Goal: Information Seeking & Learning: Check status

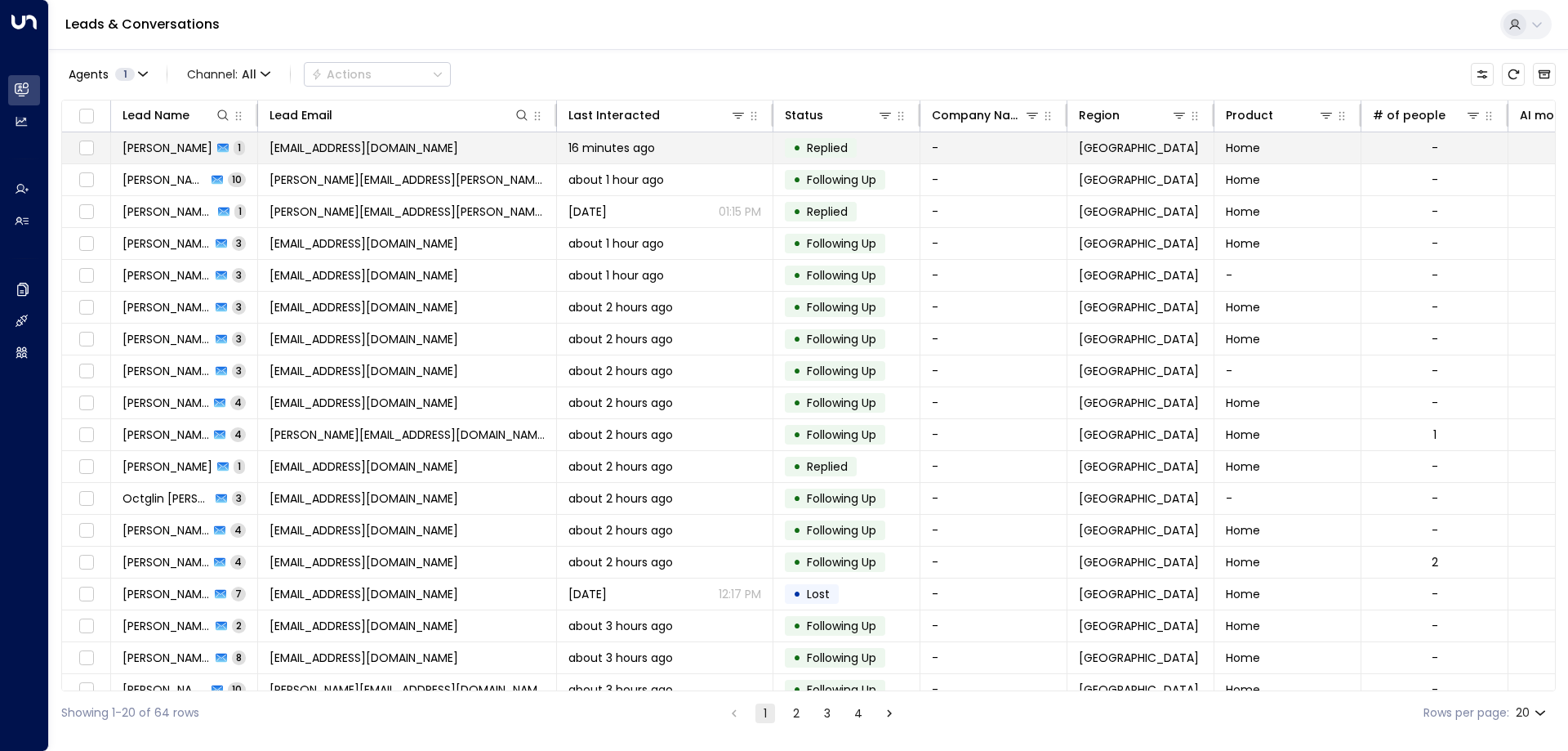
click at [333, 150] on span "[EMAIL_ADDRESS][DOMAIN_NAME]" at bounding box center [364, 148] width 188 height 16
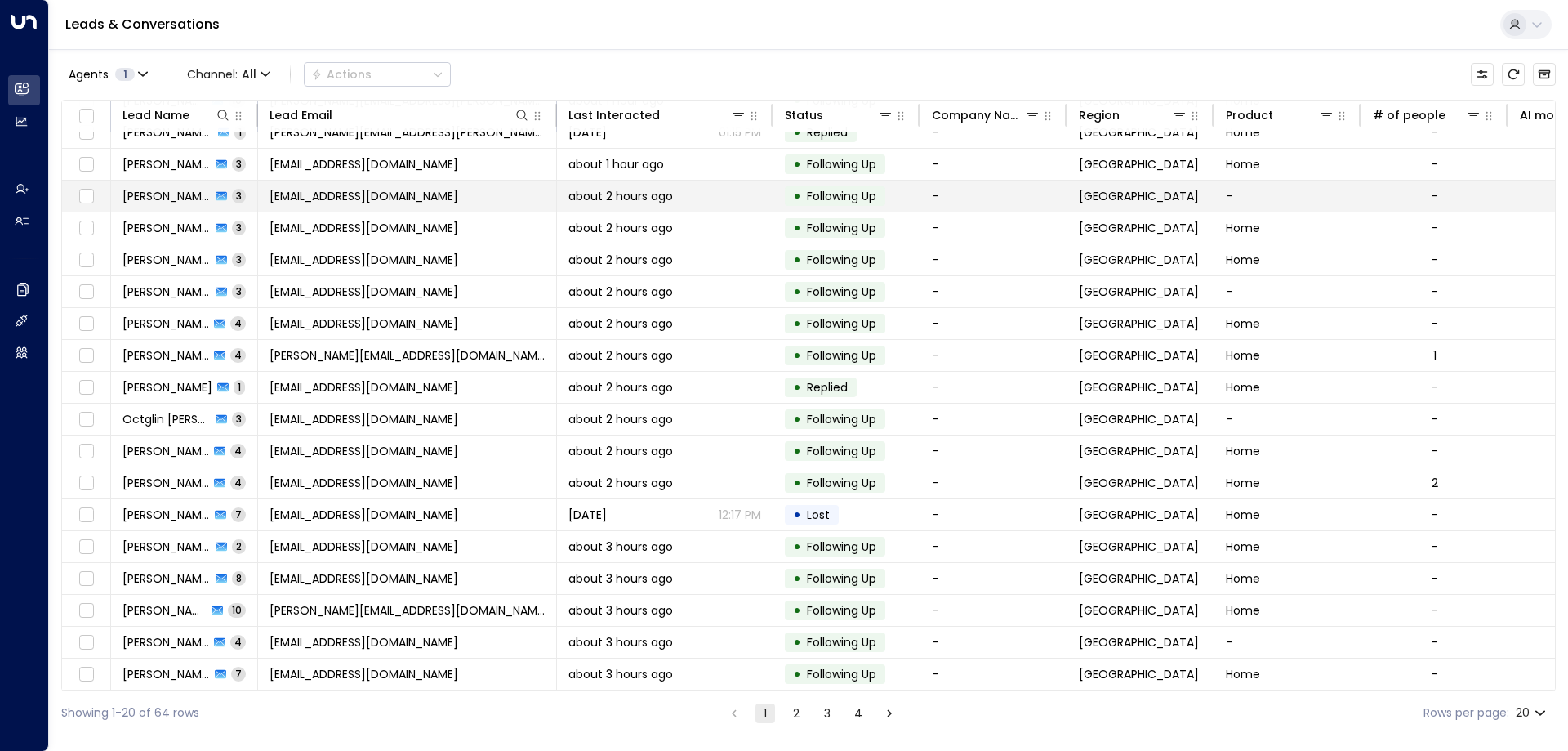
scroll to position [84, 0]
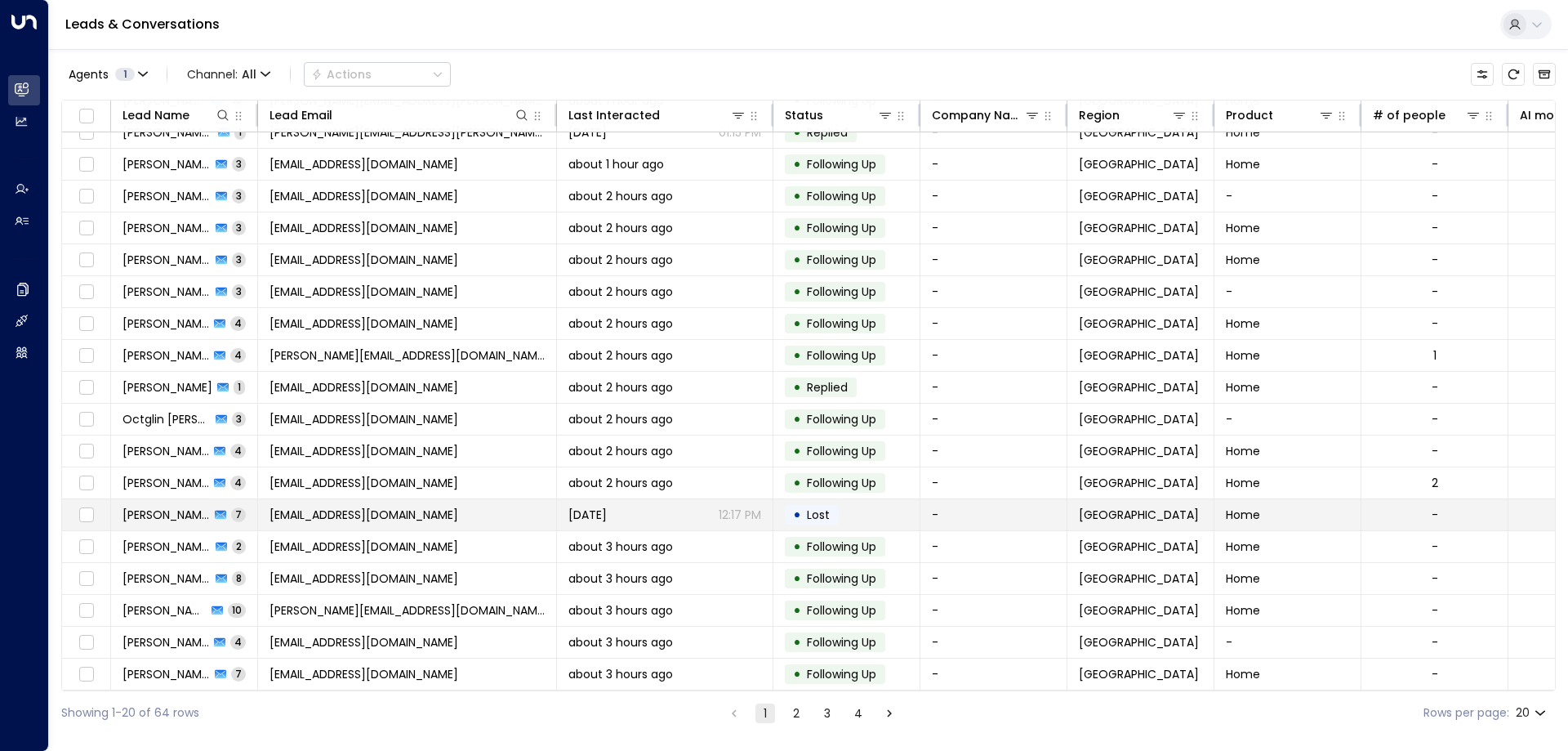
click at [461, 512] on td "[EMAIL_ADDRESS][DOMAIN_NAME]" at bounding box center [407, 515] width 299 height 31
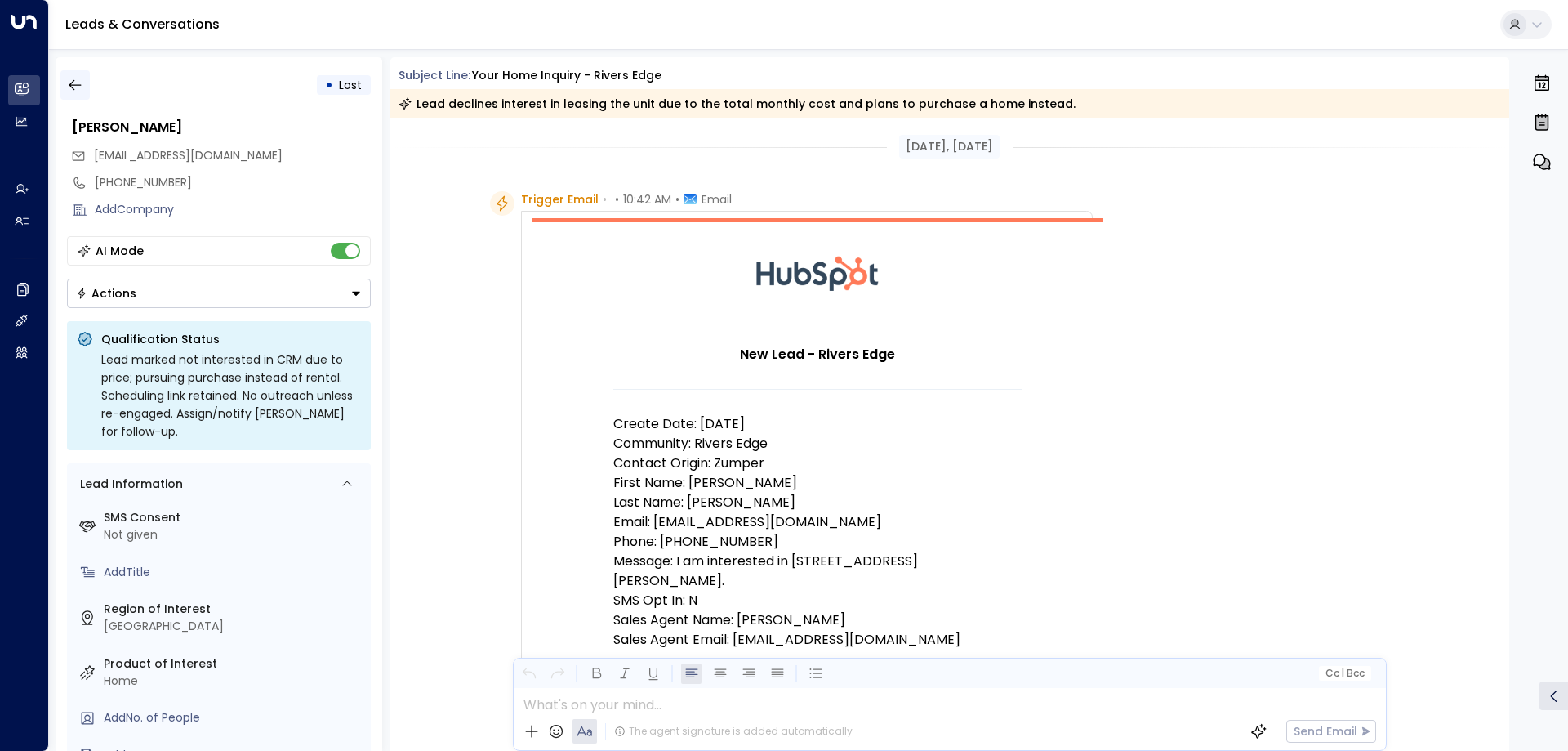
click at [62, 80] on button "button" at bounding box center [75, 85] width 29 height 29
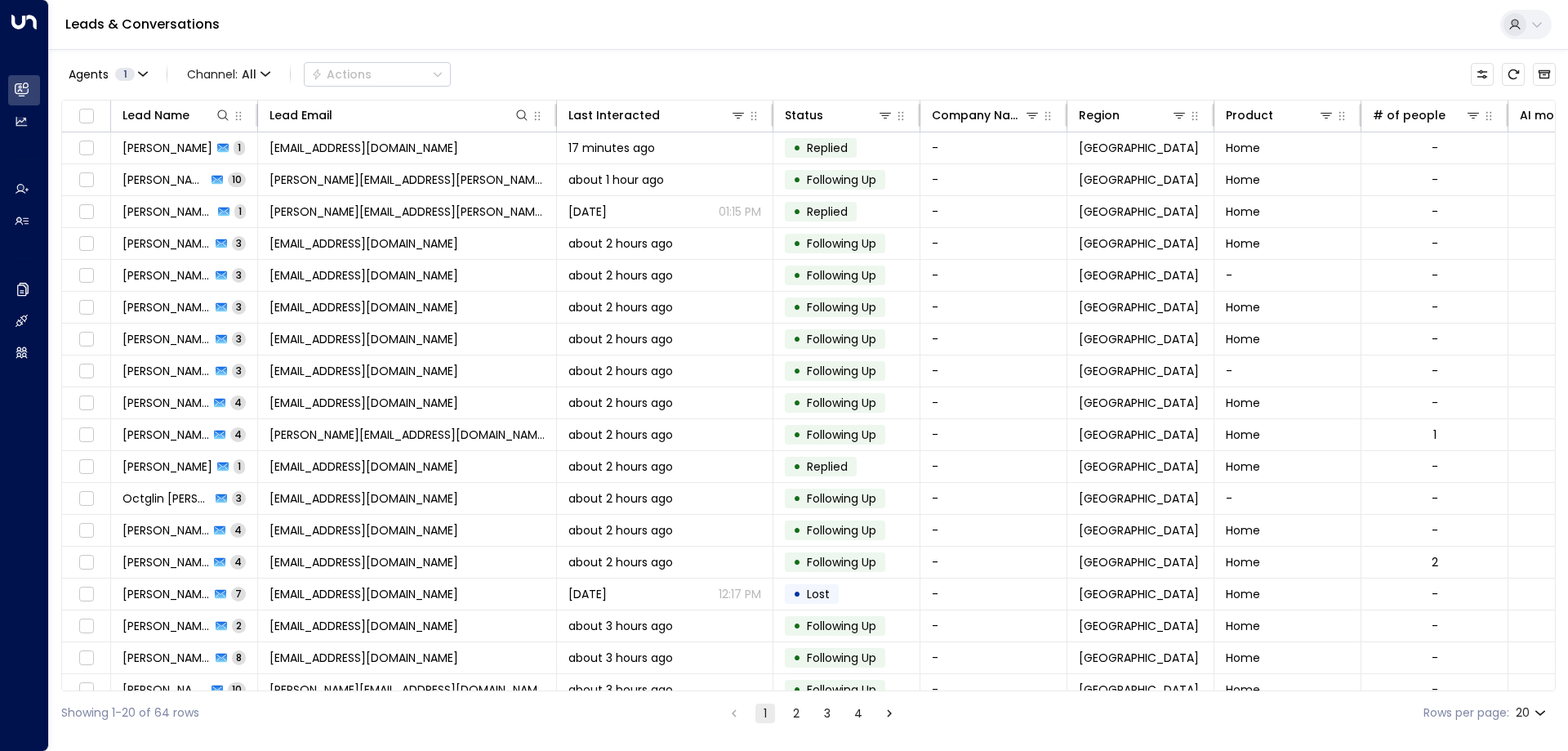
drag, startPoint x: 765, startPoint y: 693, endPoint x: 1017, endPoint y: 715, distance: 253.0
click at [1010, 722] on div "Showing 1-20 of 64 rows 1 2 3 4 Rows per page: 20 **" at bounding box center [808, 713] width 1495 height 43
click at [703, 120] on div at bounding box center [703, 115] width 87 height 16
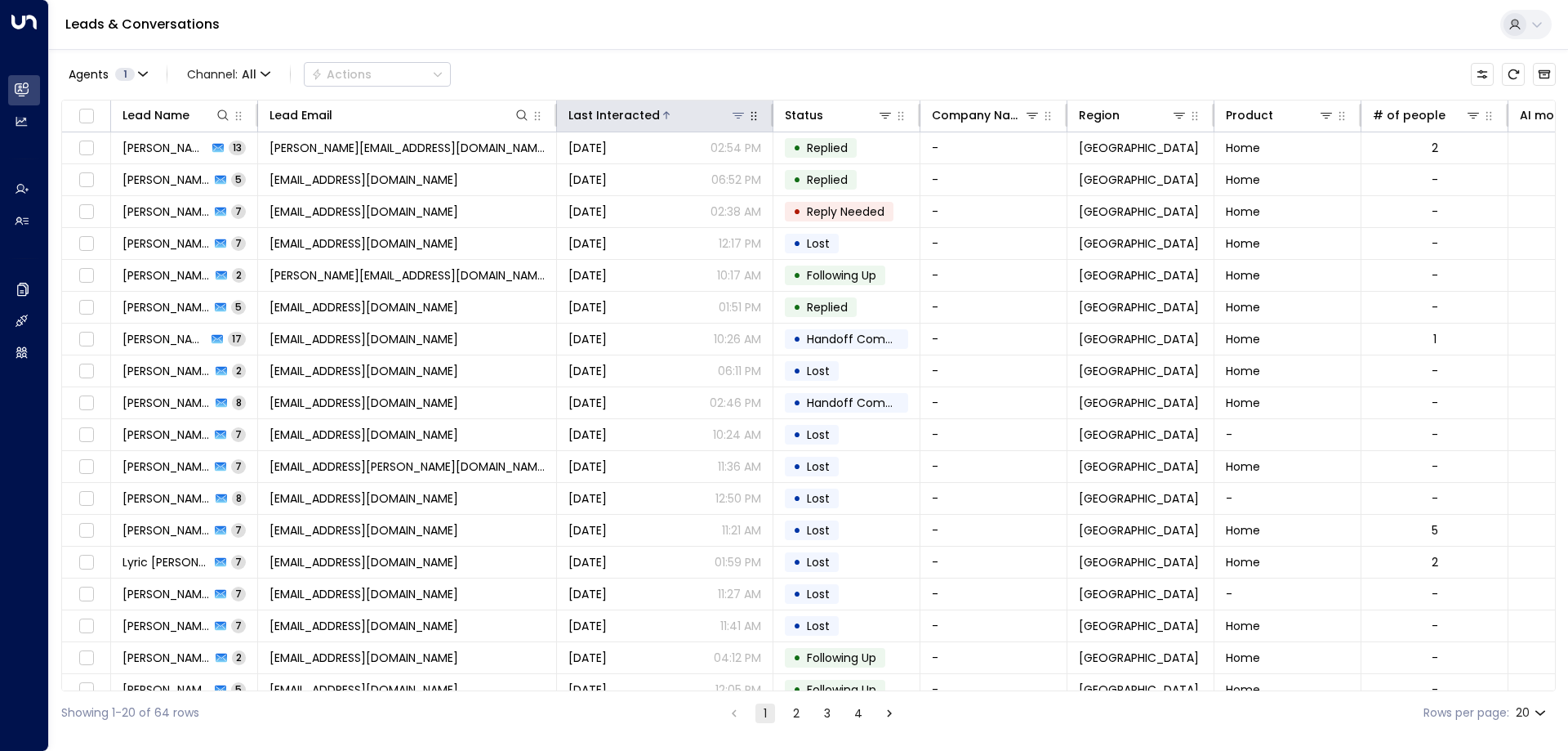
click at [672, 116] on div at bounding box center [703, 115] width 87 height 16
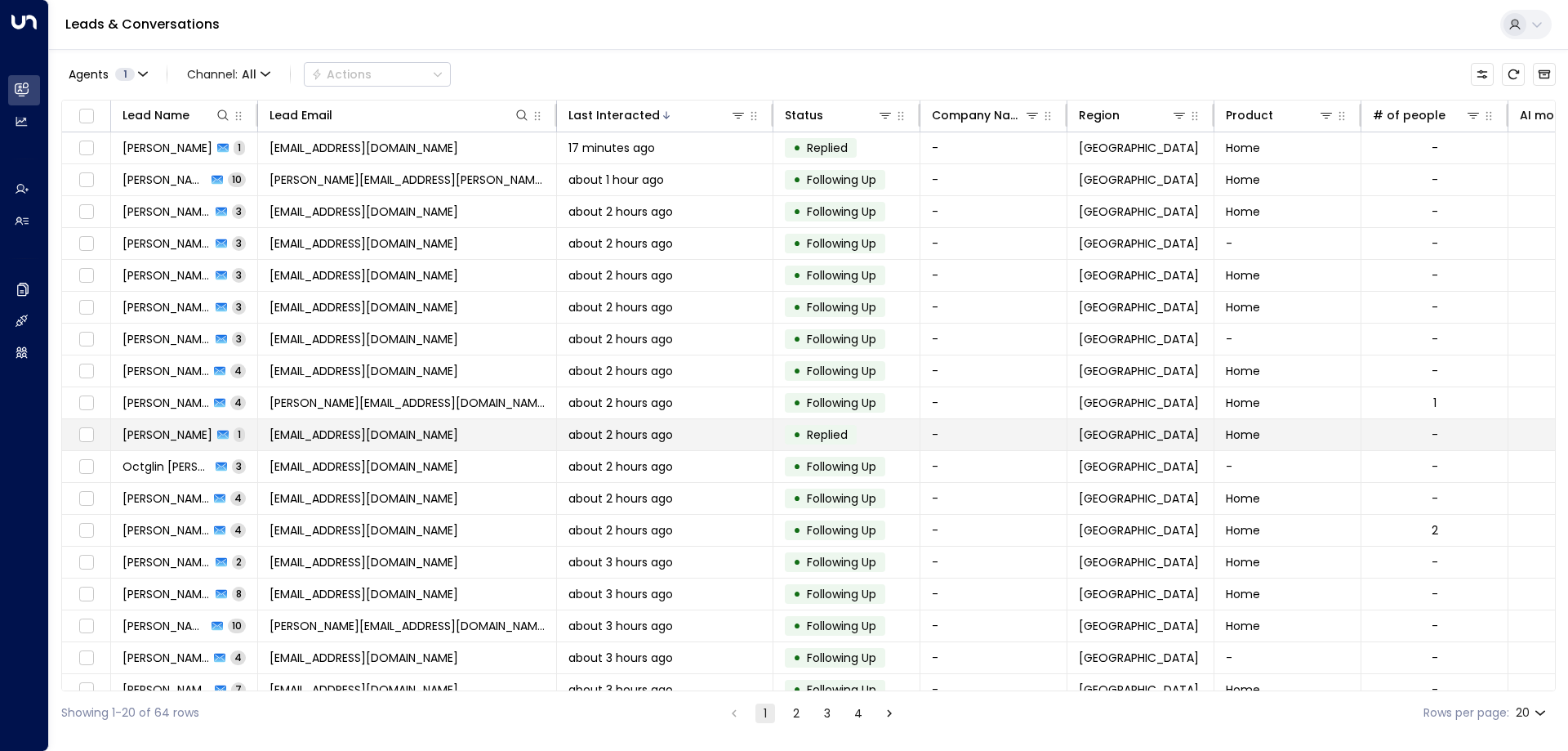
click at [663, 442] on span "about 2 hours ago" at bounding box center [620, 435] width 104 height 16
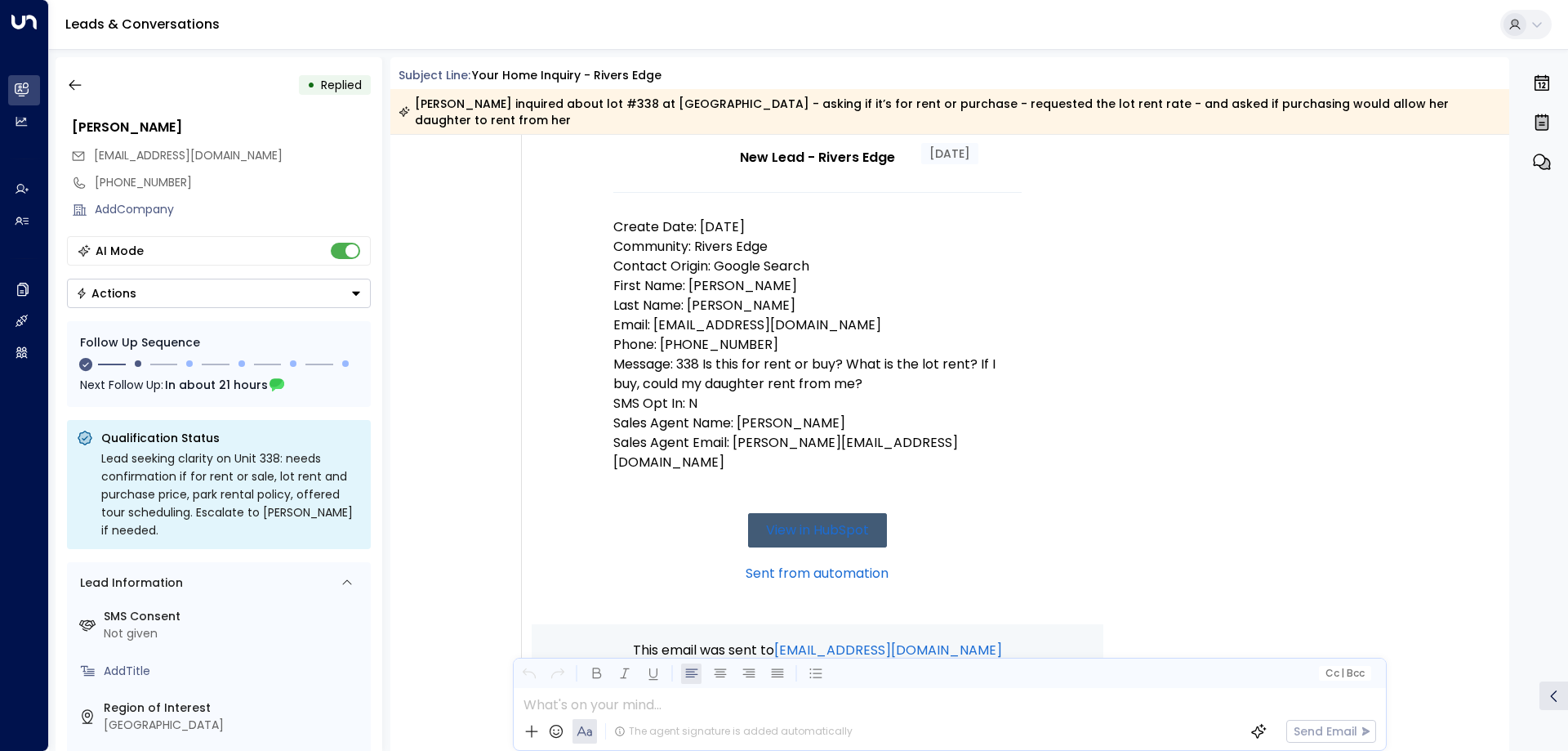
scroll to position [82, 0]
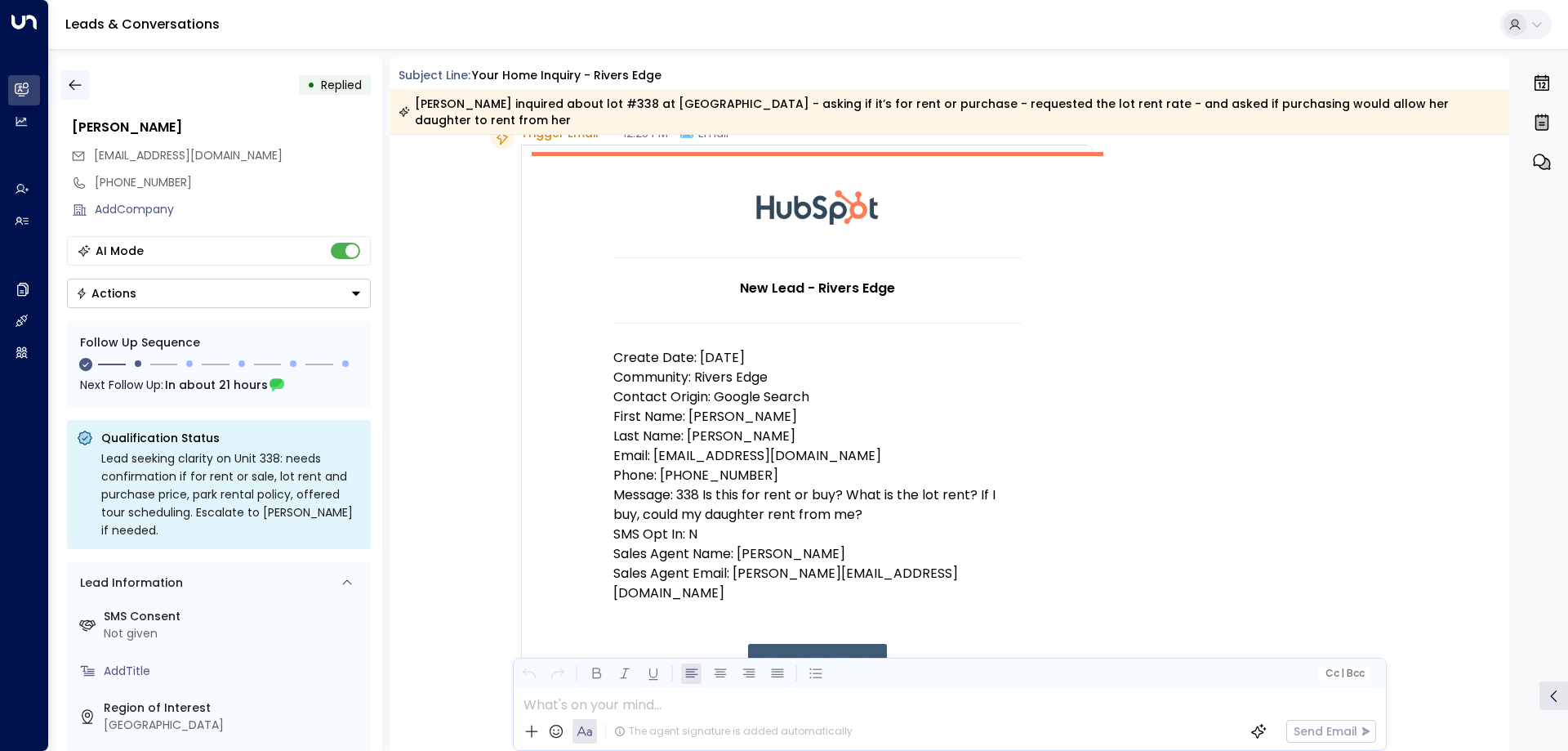
click at [78, 87] on icon "button" at bounding box center [75, 85] width 16 height 16
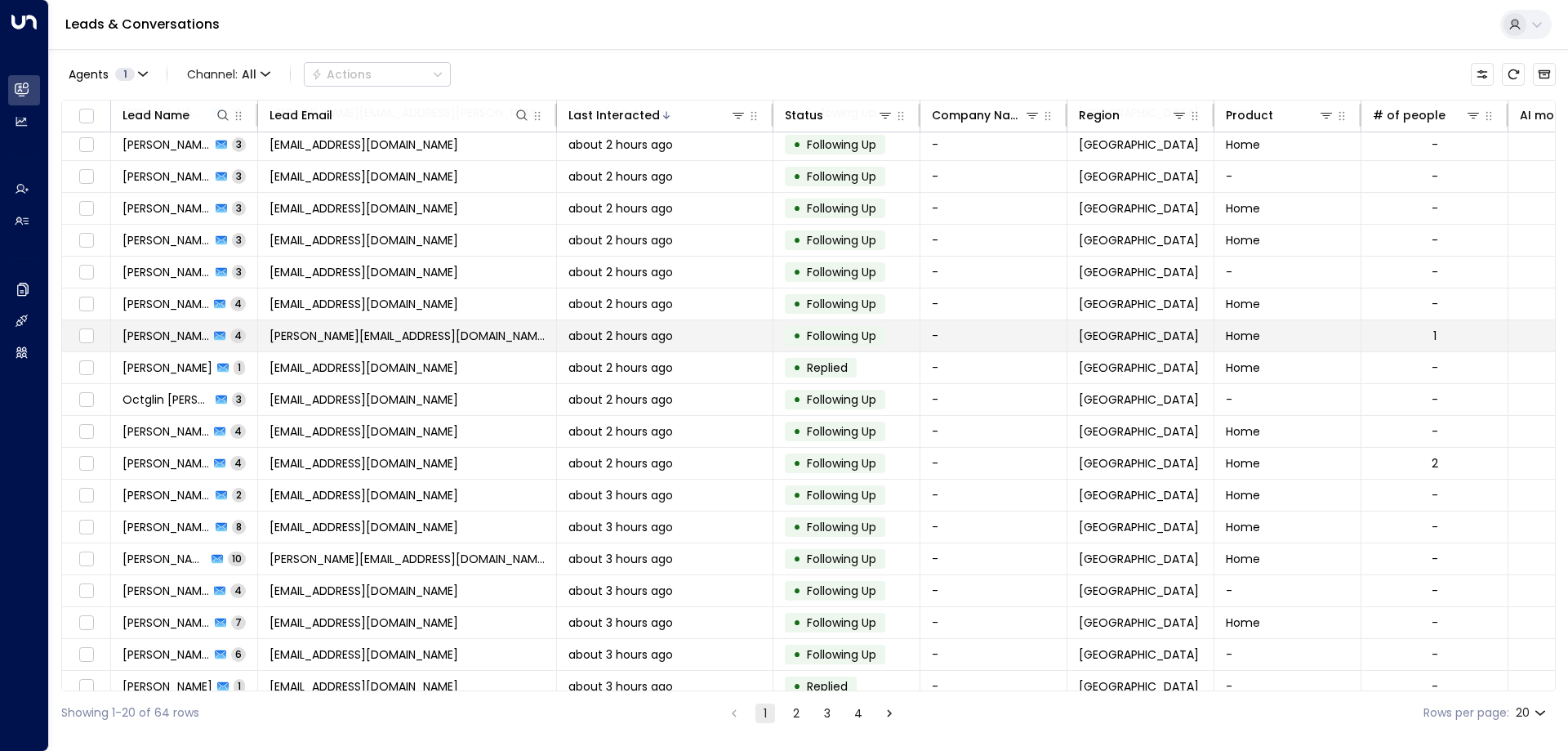
scroll to position [84, 0]
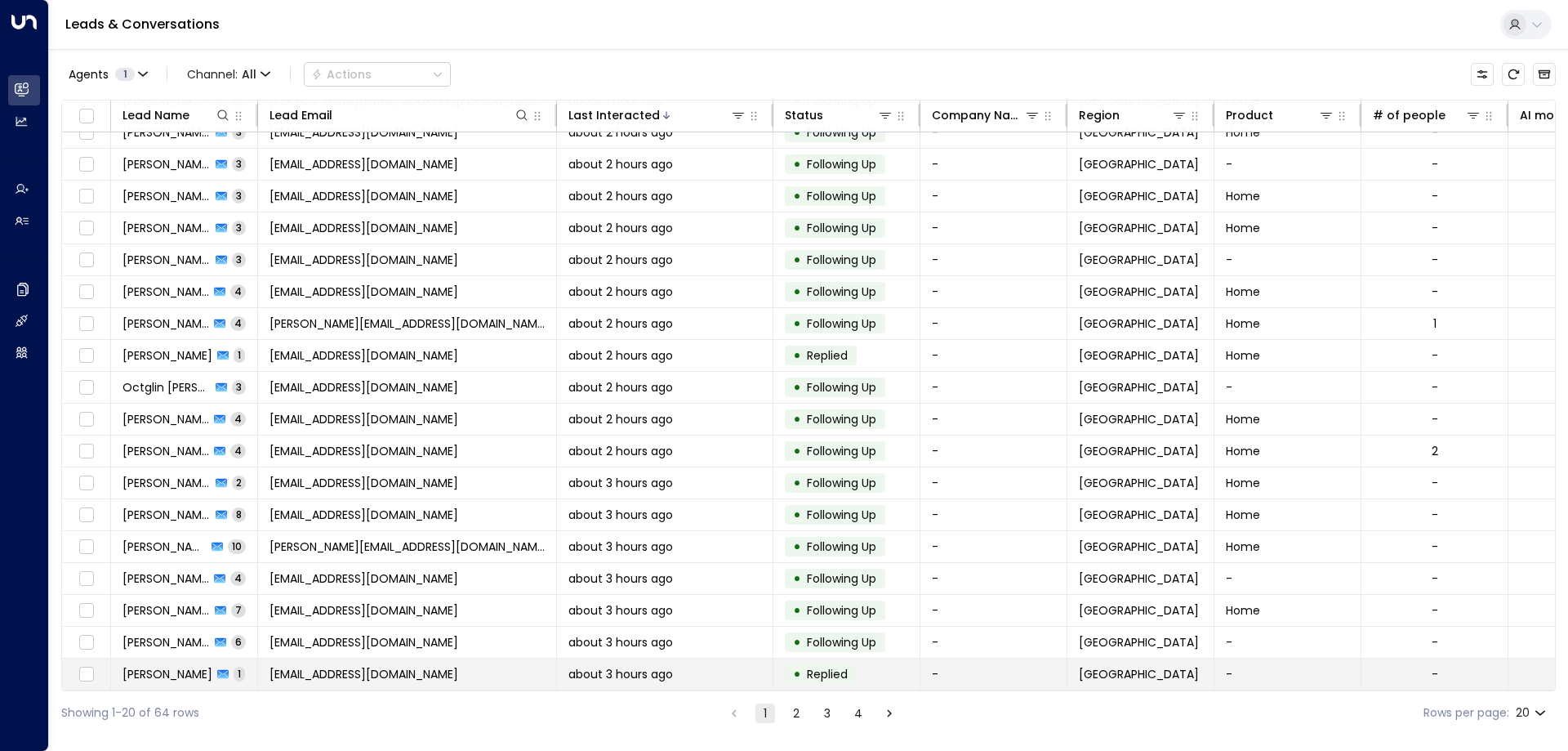
click at [458, 671] on td "[EMAIL_ADDRESS][DOMAIN_NAME]" at bounding box center [407, 674] width 299 height 31
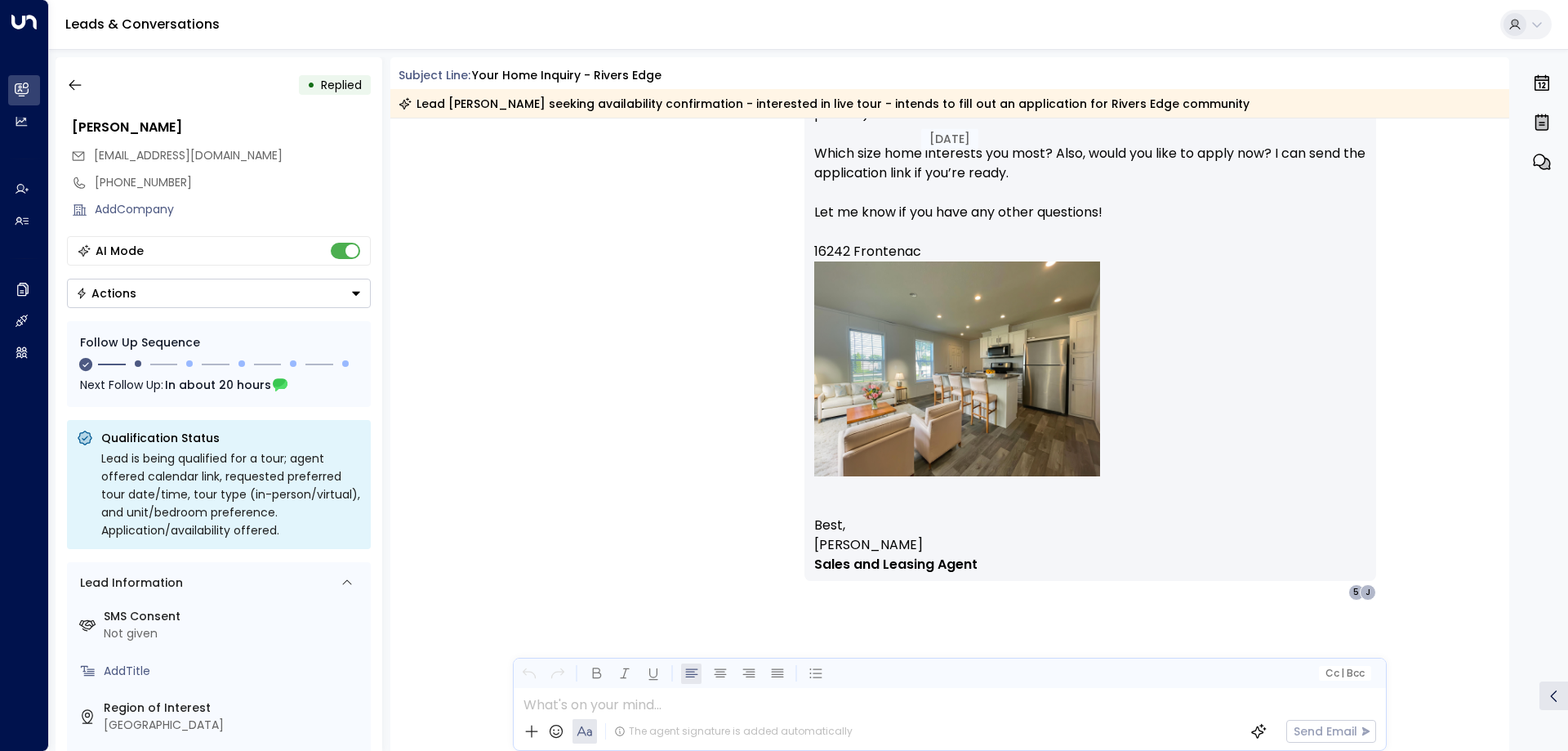
scroll to position [1266, 0]
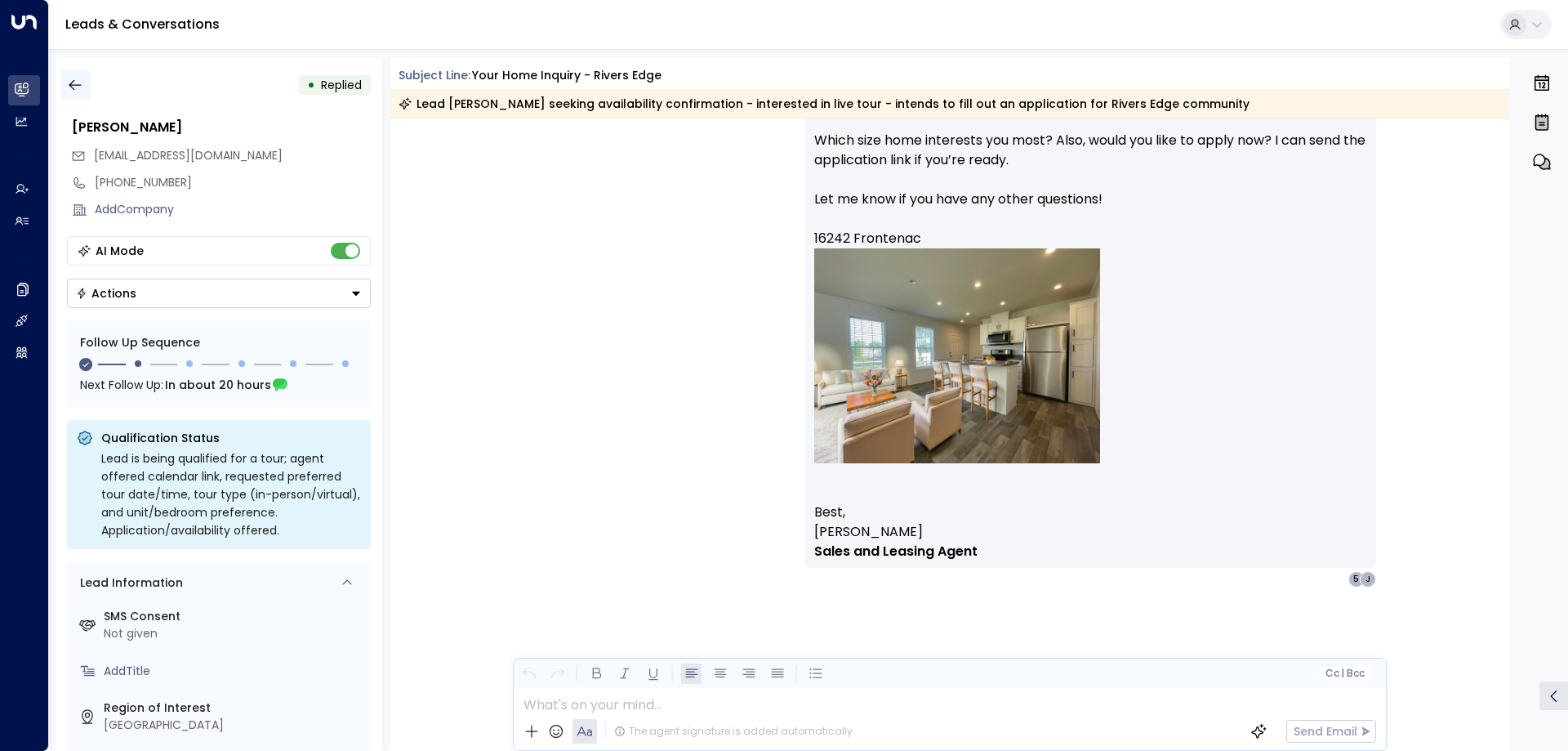
click at [79, 89] on icon "button" at bounding box center [75, 85] width 16 height 16
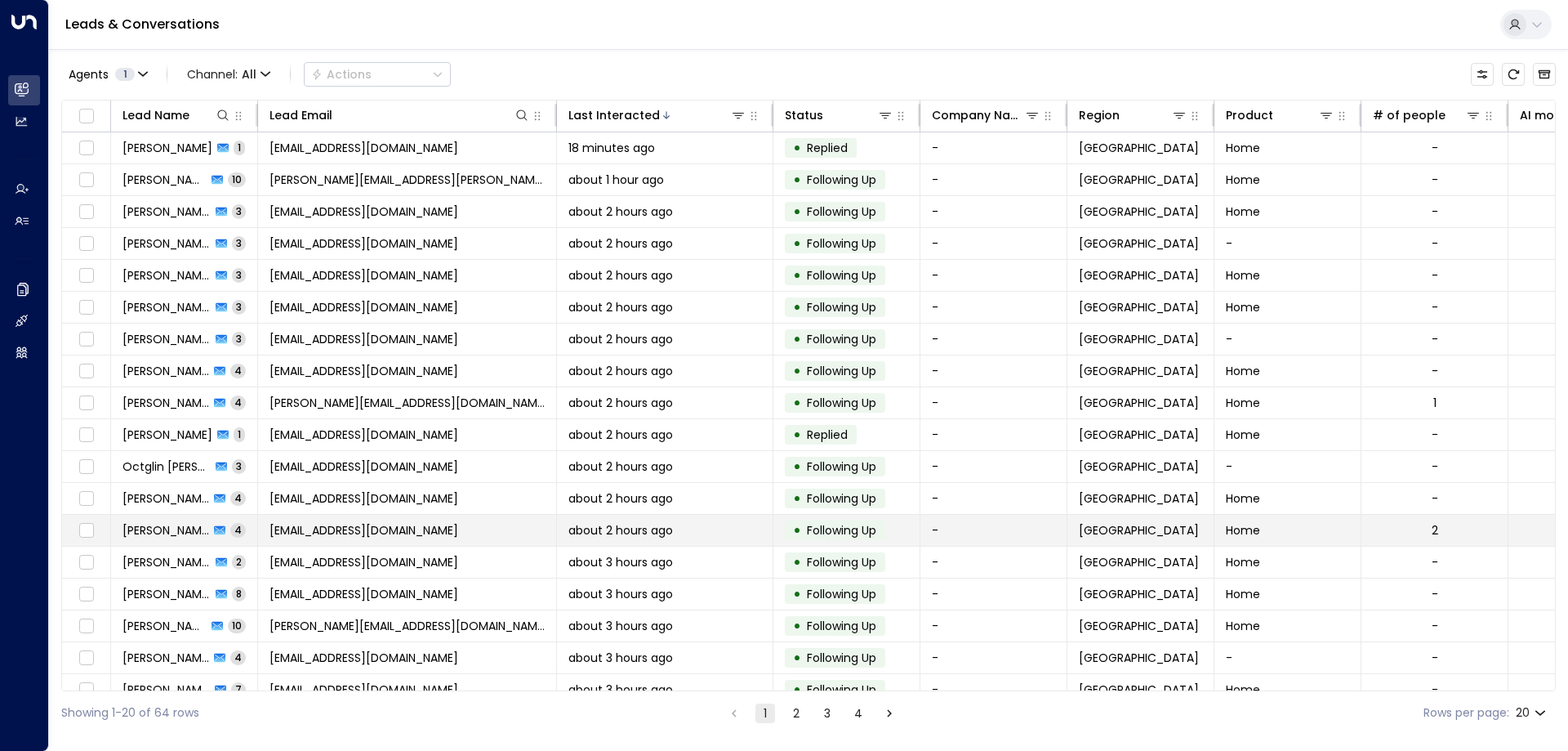
click at [310, 530] on span "[EMAIL_ADDRESS][DOMAIN_NAME]" at bounding box center [364, 530] width 188 height 16
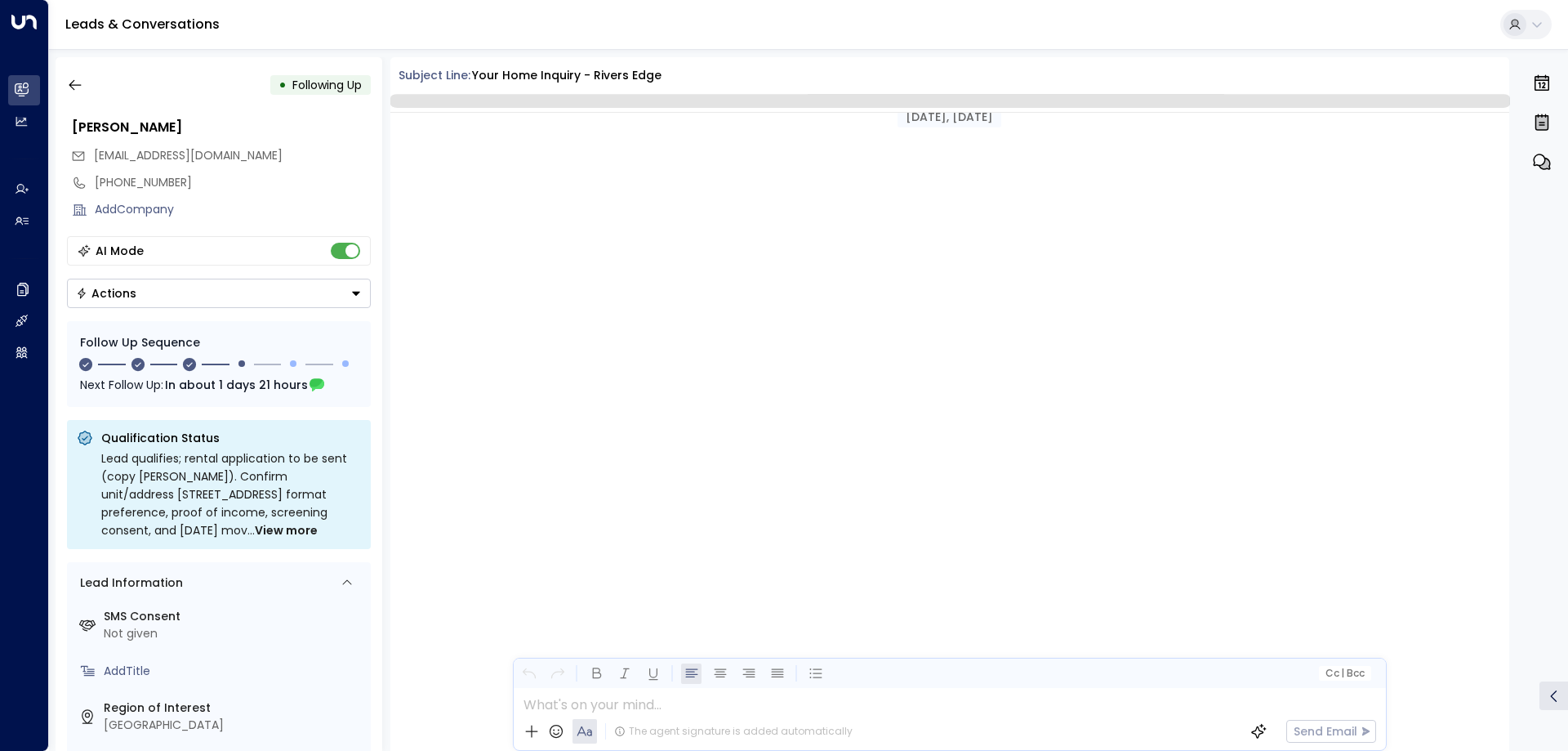
scroll to position [2551, 0]
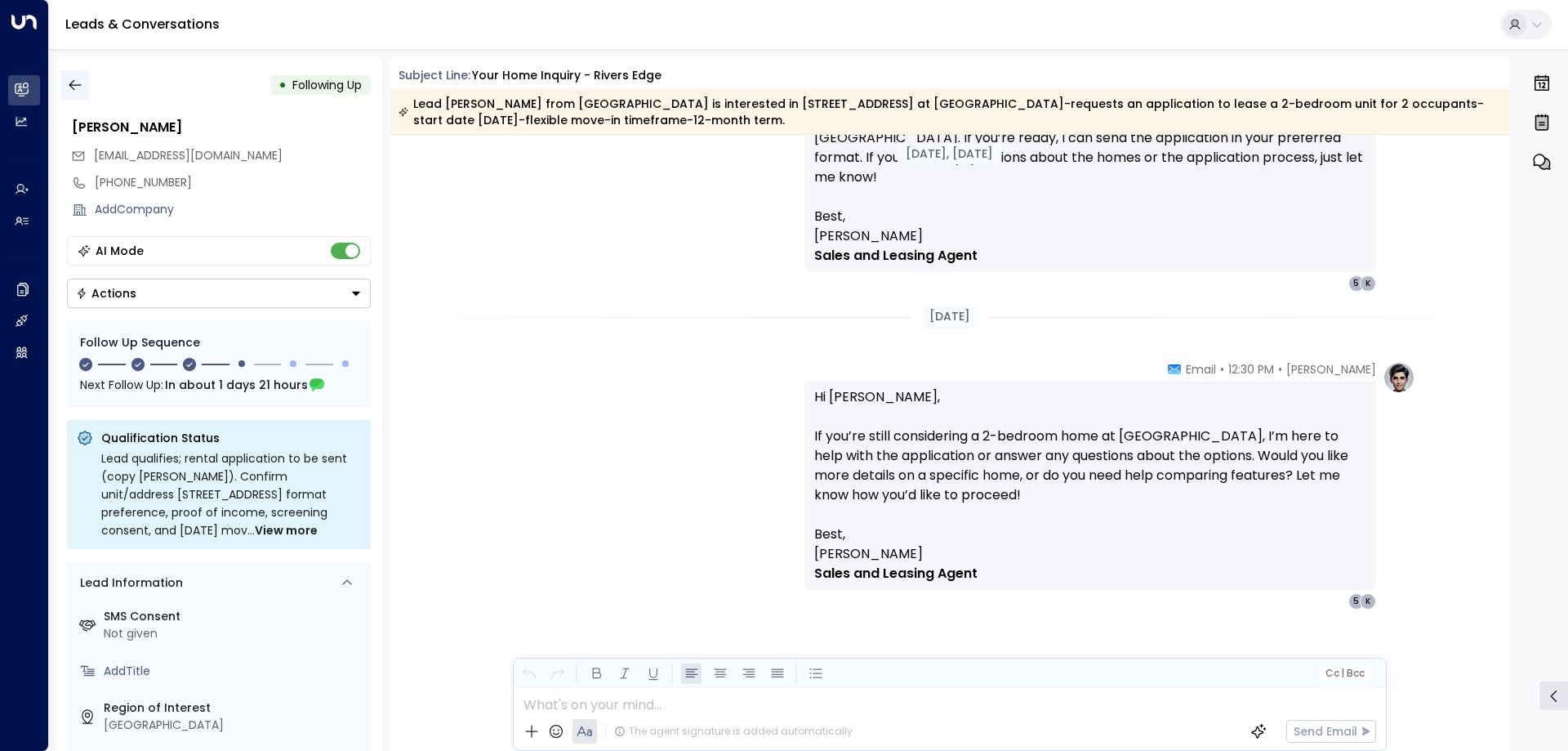
click at [78, 83] on icon "button" at bounding box center [75, 85] width 16 height 16
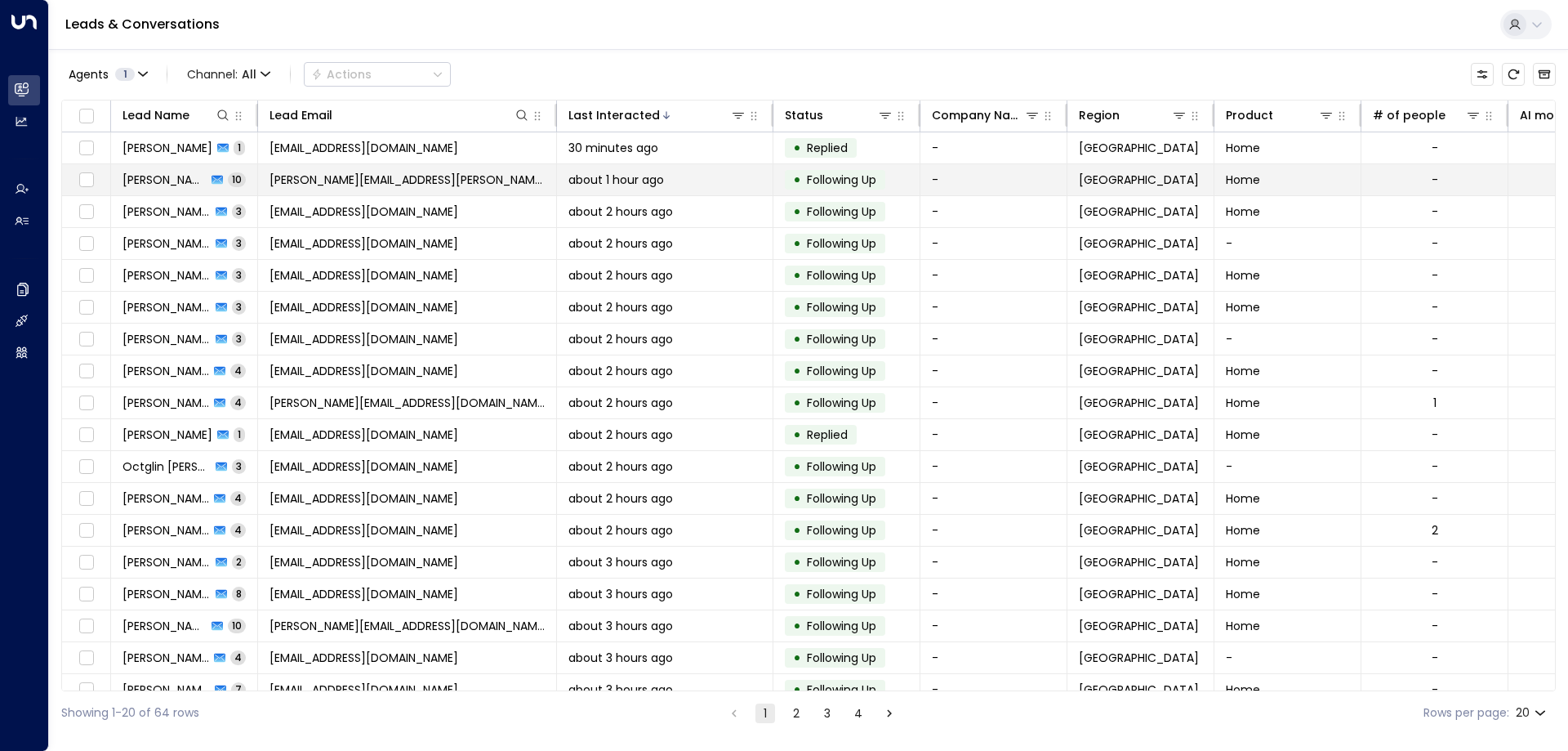
click at [347, 178] on span "[PERSON_NAME][EMAIL_ADDRESS][PERSON_NAME][DOMAIN_NAME]" at bounding box center [407, 179] width 275 height 16
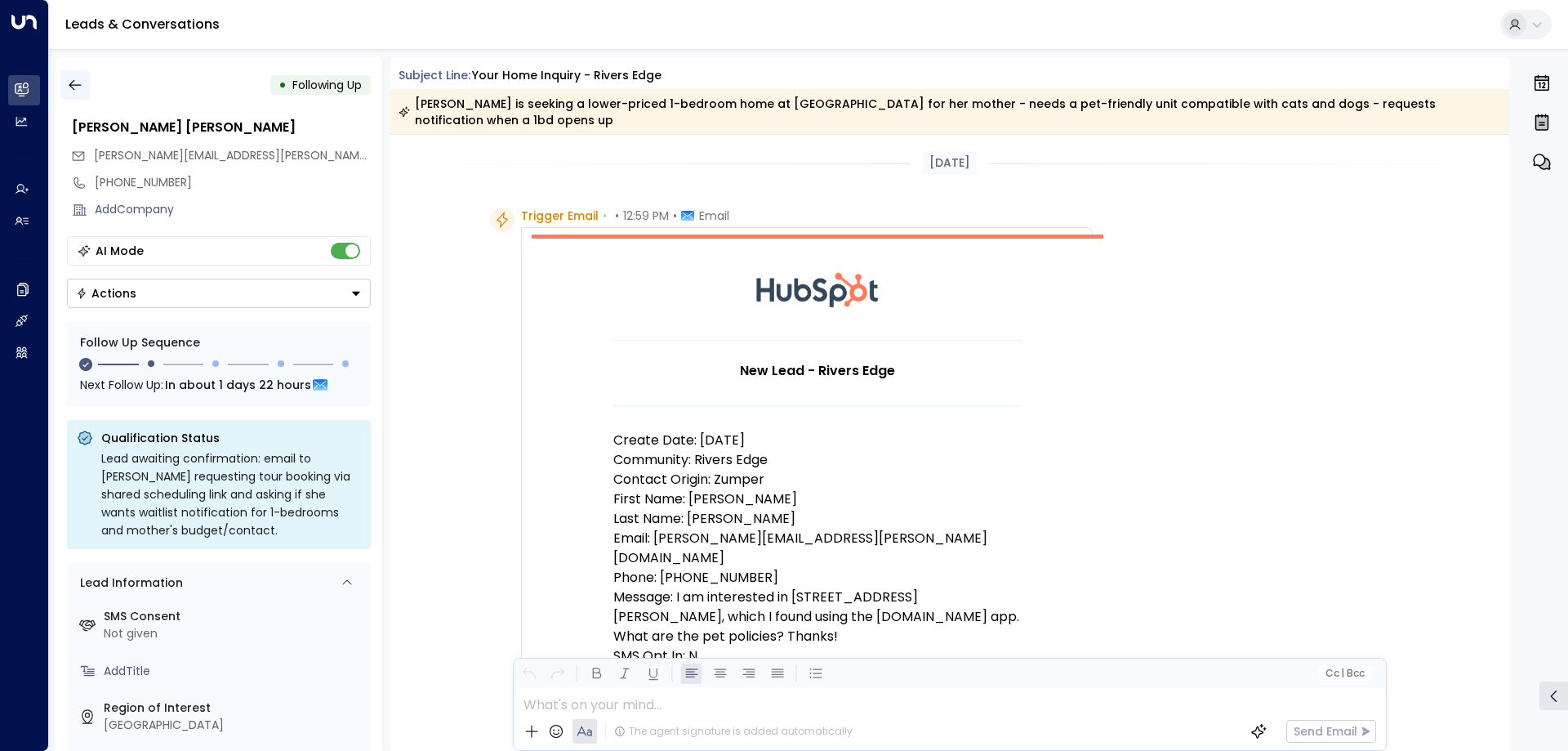
click at [69, 85] on icon "button" at bounding box center [75, 85] width 13 height 11
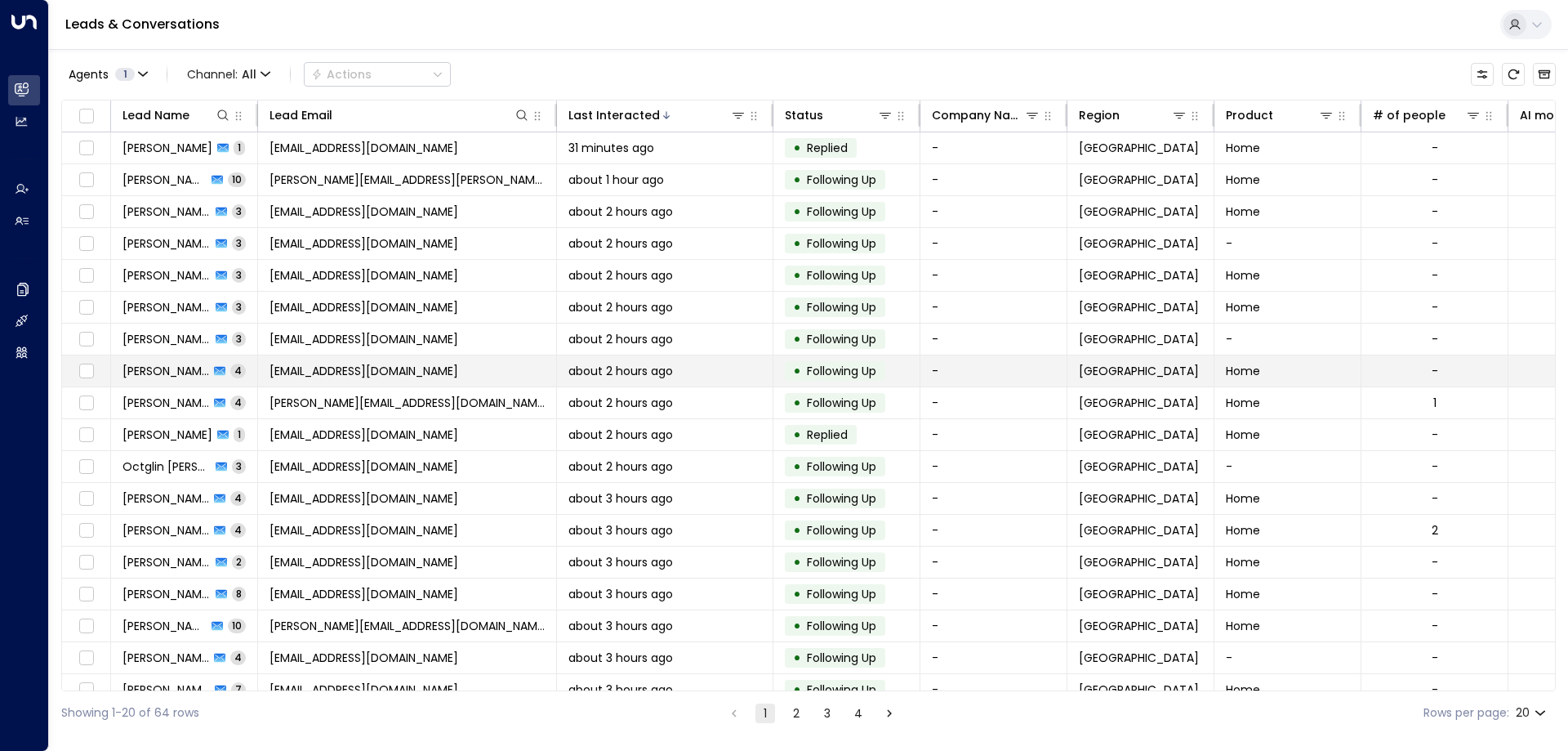
click at [397, 367] on td "[EMAIL_ADDRESS][DOMAIN_NAME]" at bounding box center [407, 371] width 299 height 31
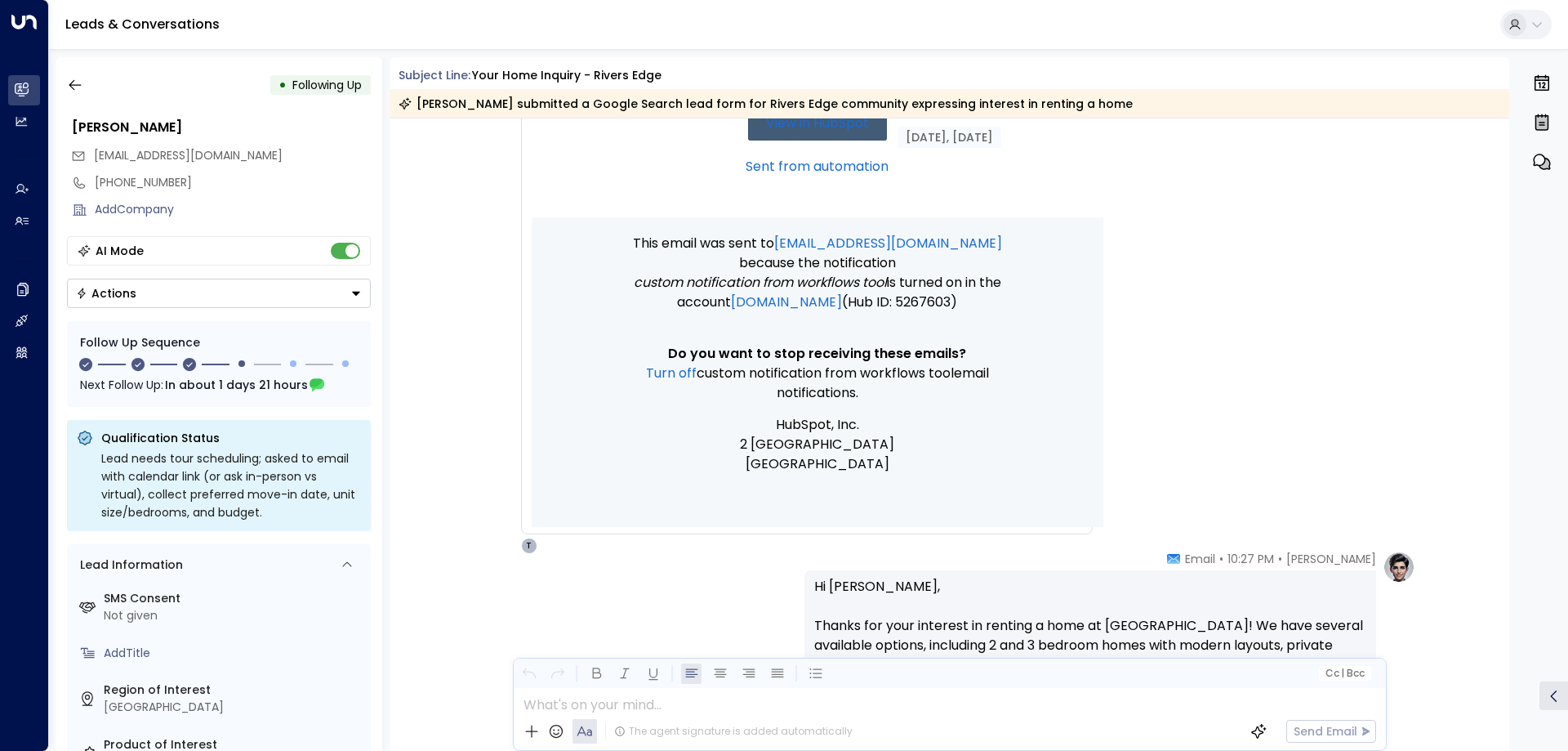
scroll to position [580, 0]
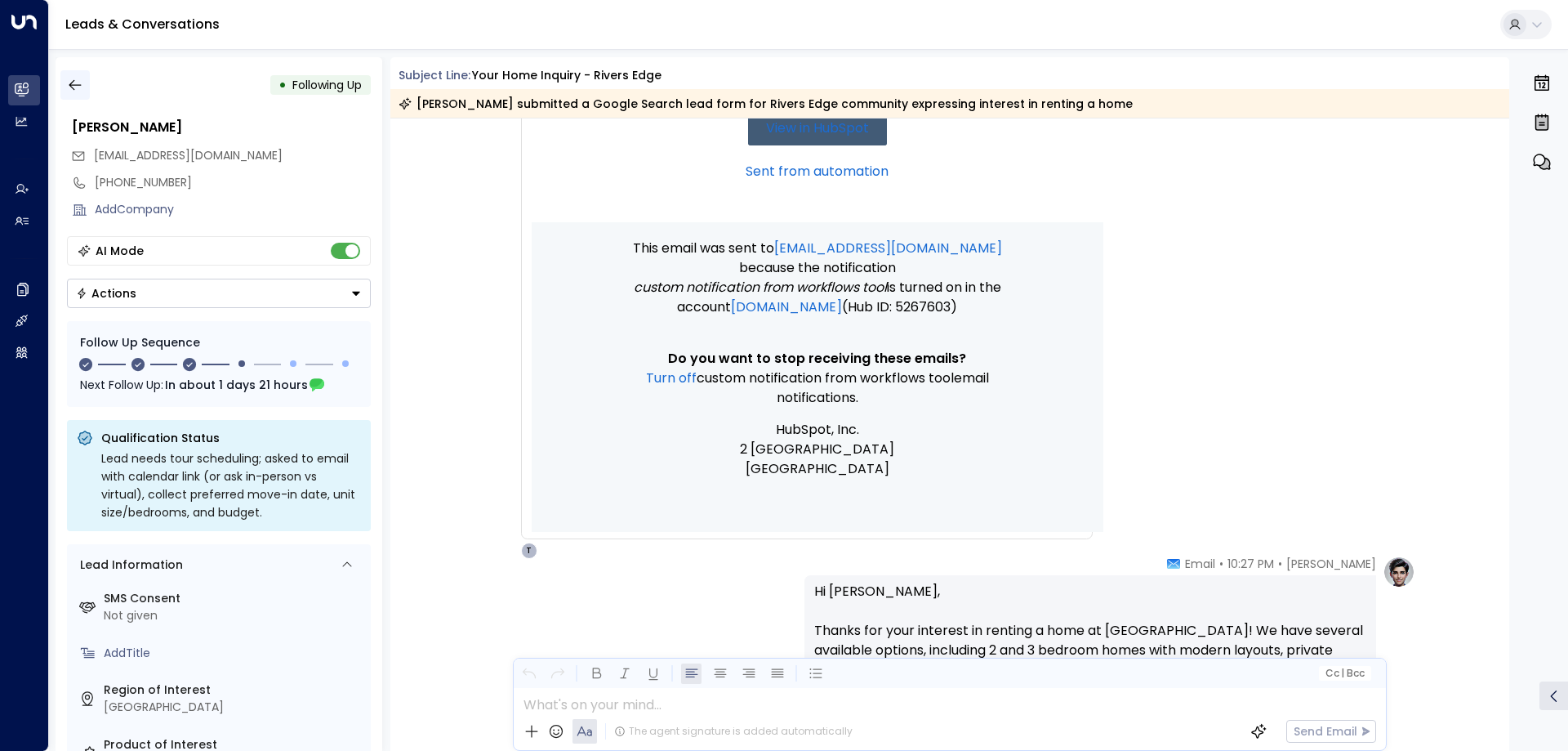
click at [81, 80] on icon "button" at bounding box center [75, 85] width 16 height 16
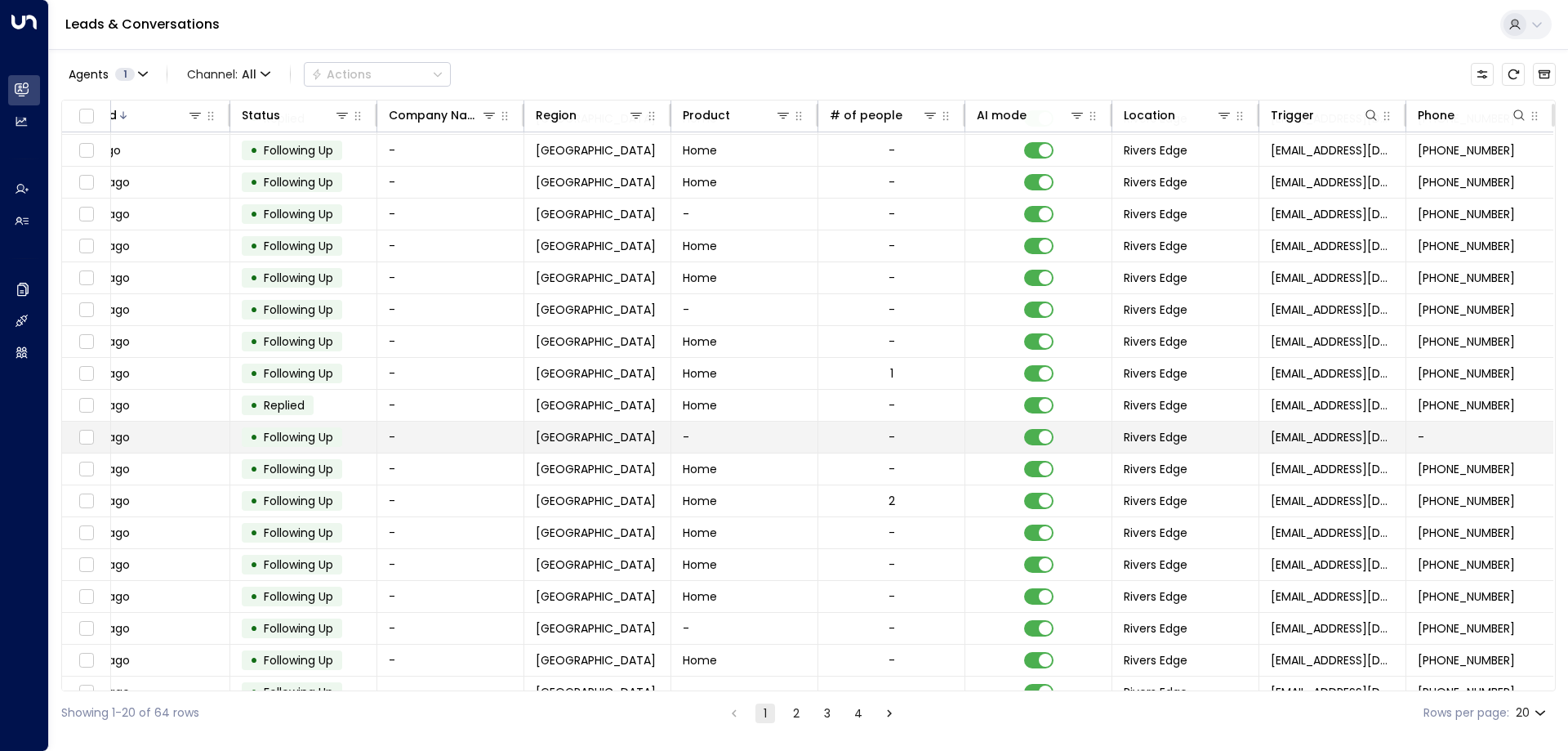
scroll to position [84, 548]
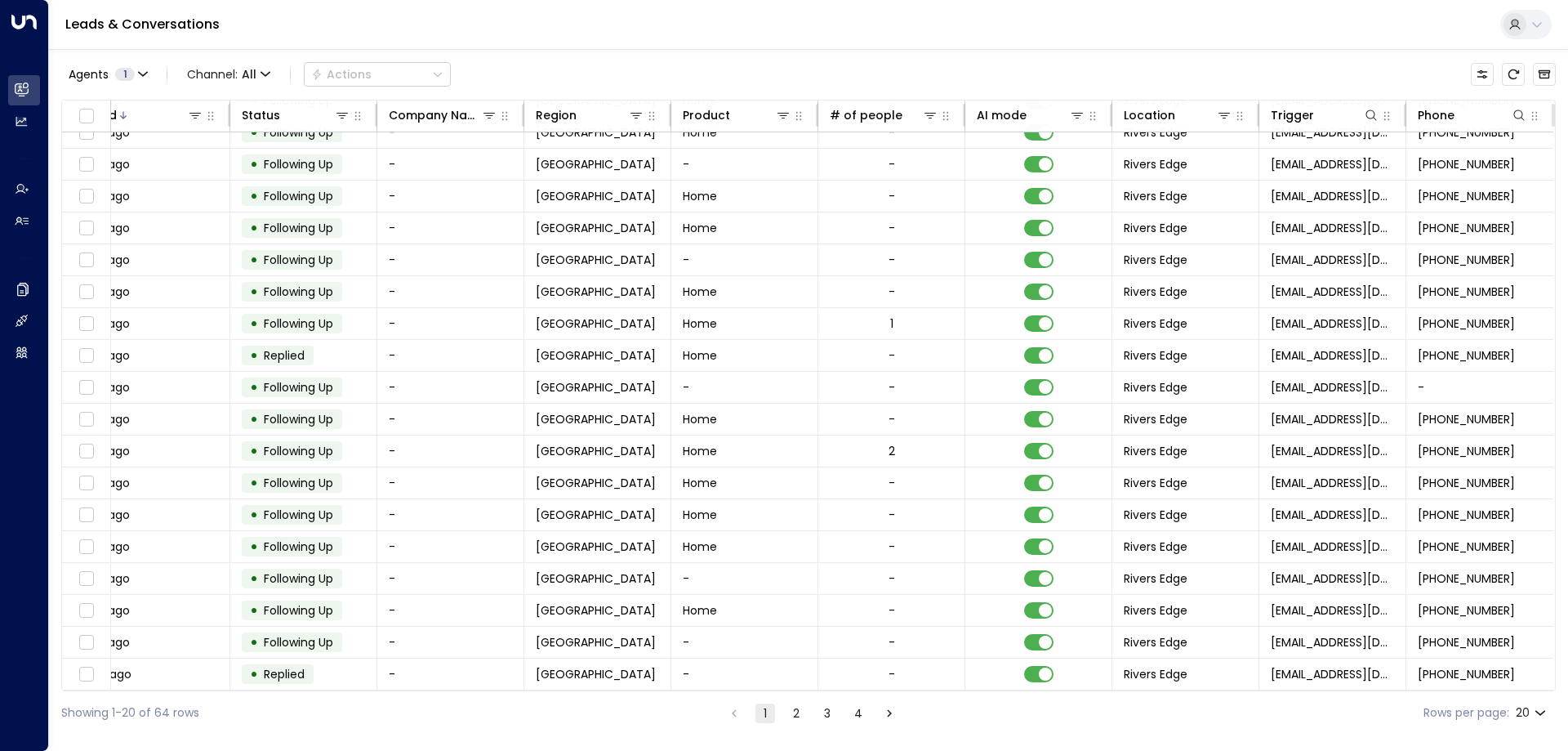
drag, startPoint x: 939, startPoint y: 691, endPoint x: 788, endPoint y: 693, distance: 151.0
click at [788, 693] on div "Showing 1-20 of 64 rows 1 2 3 4 Rows per page: 20 **" at bounding box center [808, 713] width 1495 height 43
click at [1491, 72] on button "Customize" at bounding box center [1482, 73] width 23 height 23
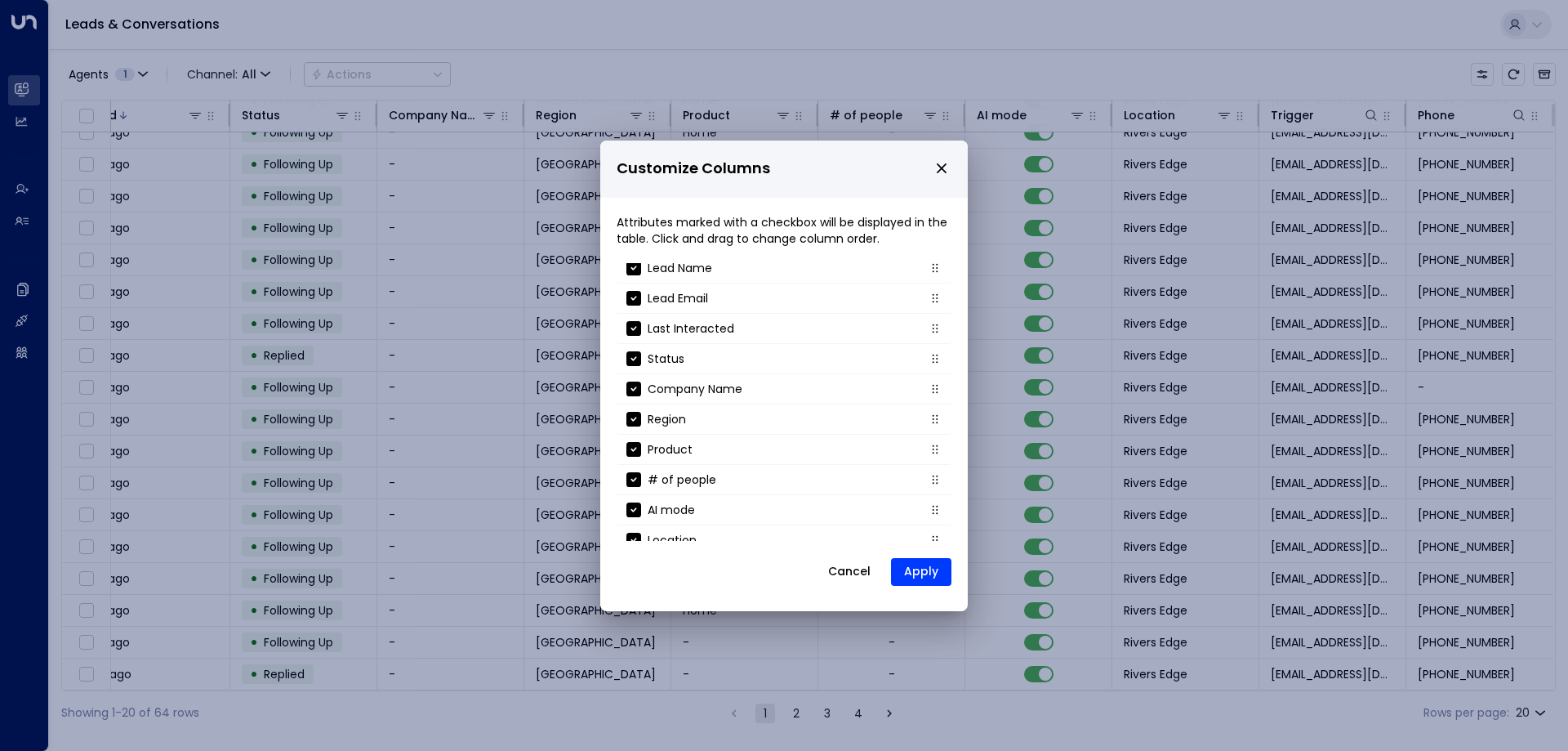
scroll to position [0, 0]
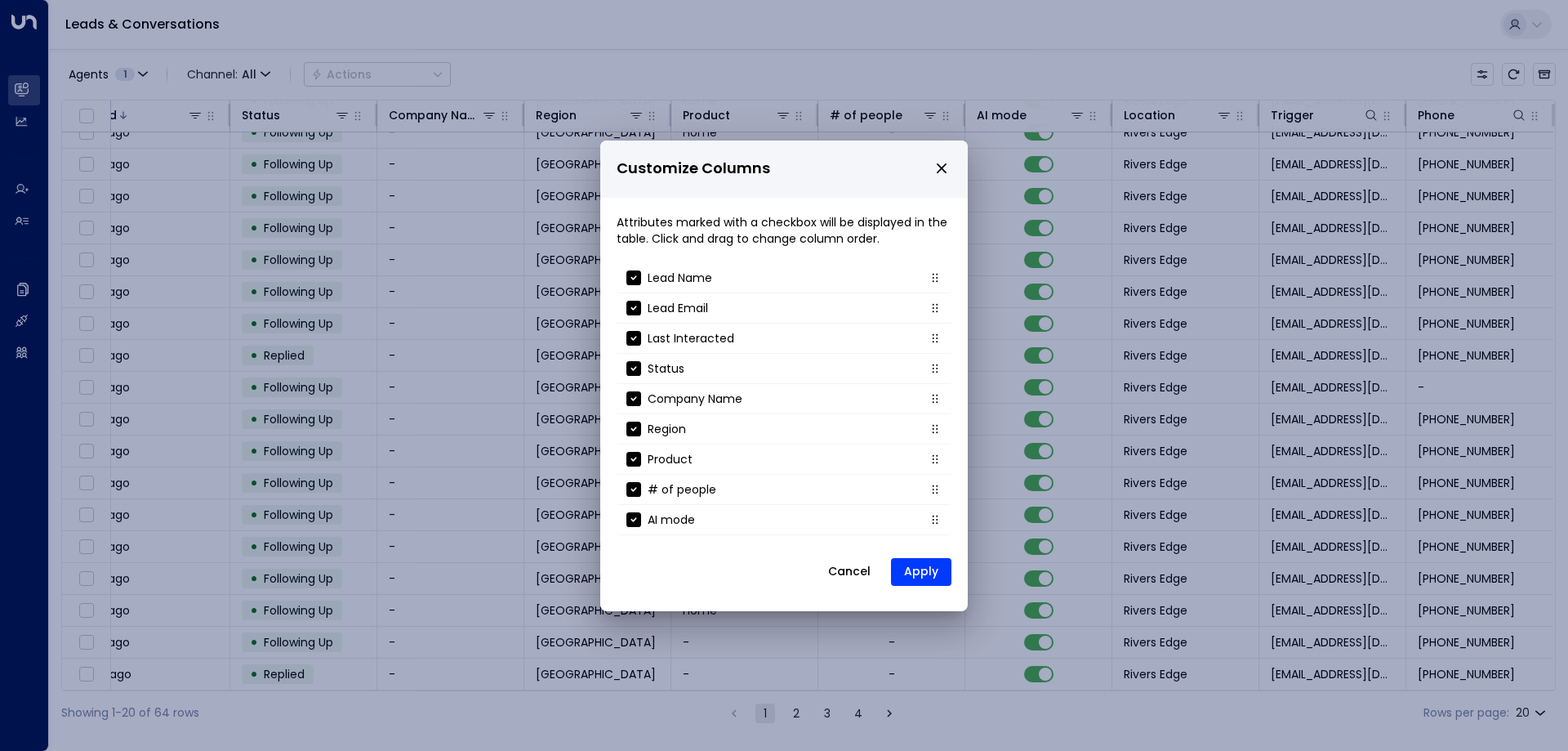
click at [946, 165] on icon "close" at bounding box center [942, 168] width 14 height 14
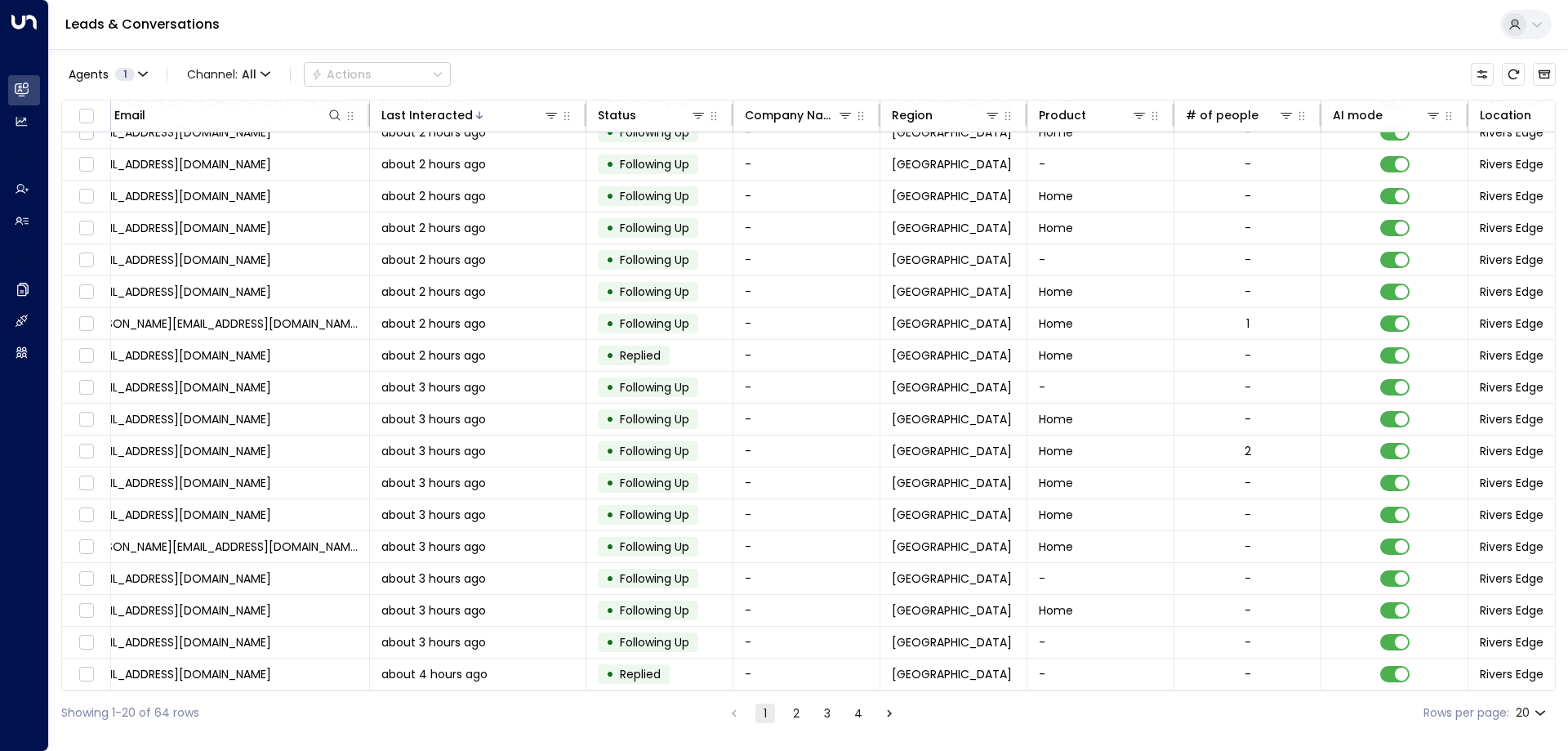
scroll to position [84, 216]
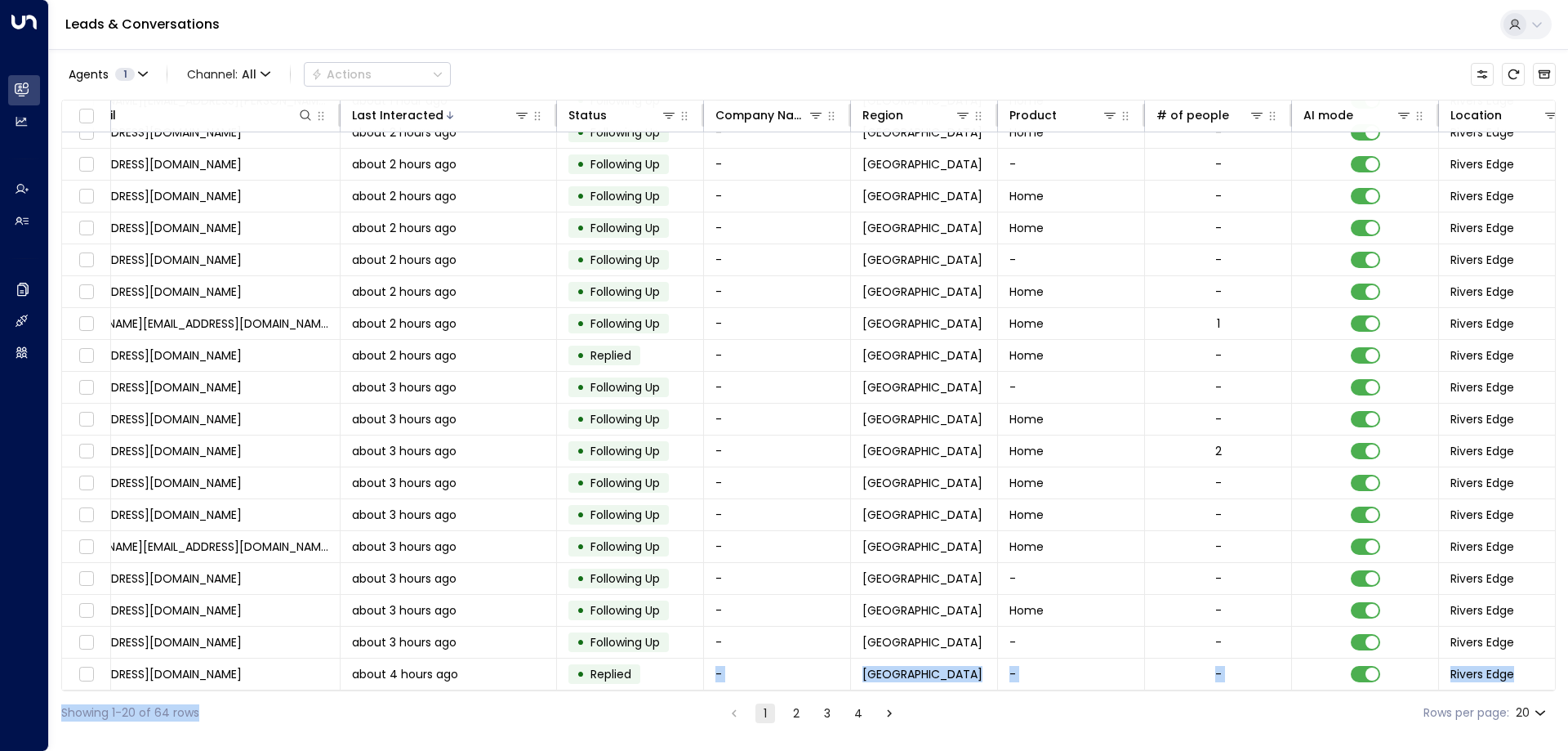
drag, startPoint x: 655, startPoint y: 690, endPoint x: 303, endPoint y: 702, distance: 352.2
click at [303, 702] on div "Agents 1 Channel: All Actions Lead Name Lead Email Last Interacted Status Compa…" at bounding box center [808, 391] width 1495 height 686
click at [321, 716] on div "Showing 1-20 of 64 rows 1 2 3 4 Rows per page: 20 **" at bounding box center [808, 713] width 1495 height 43
drag, startPoint x: 347, startPoint y: 690, endPoint x: 163, endPoint y: 688, distance: 184.0
click at [163, 688] on div "Lead Name Lead Email Last Interacted Status Company Name Region Product # of pe…" at bounding box center [808, 395] width 1495 height 592
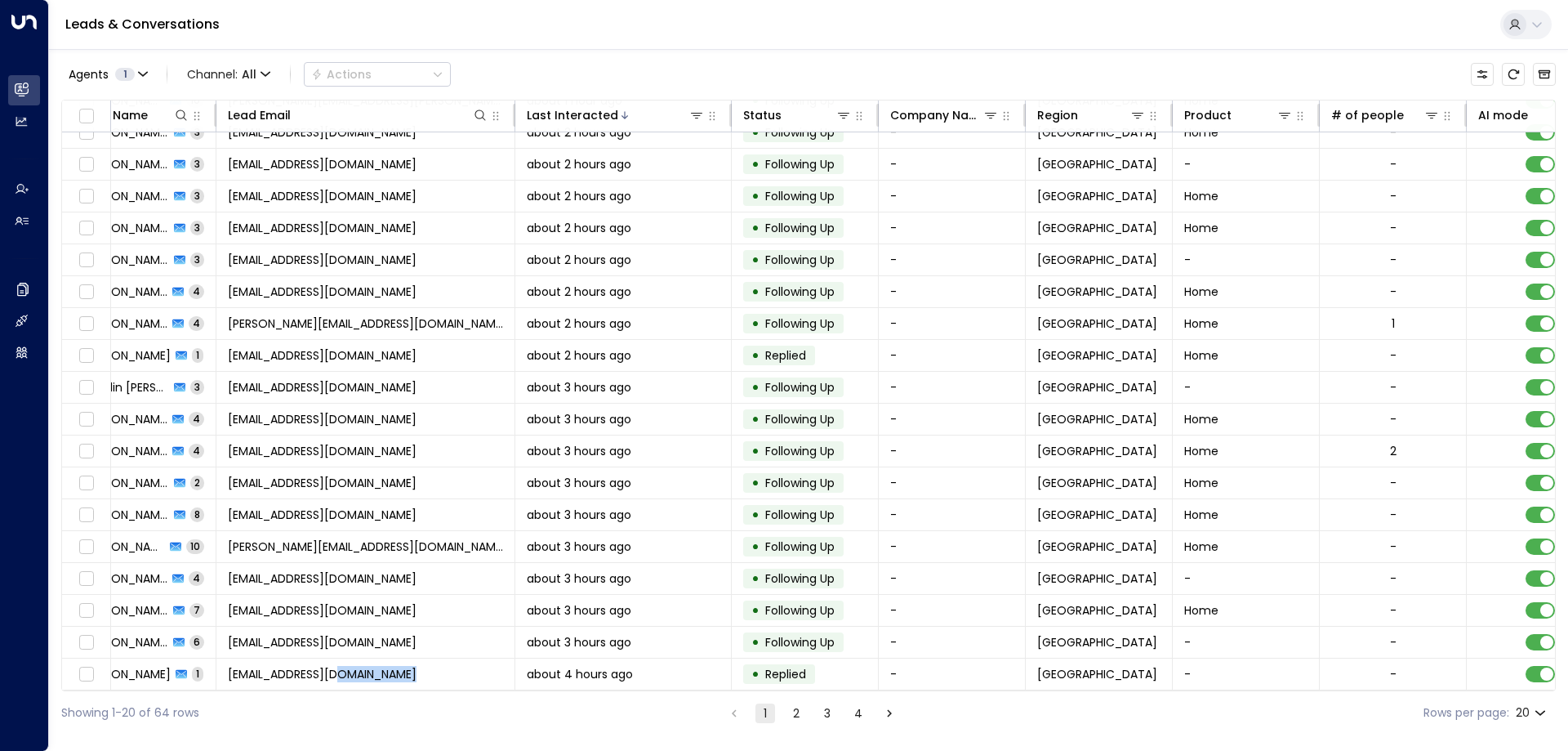
scroll to position [84, 0]
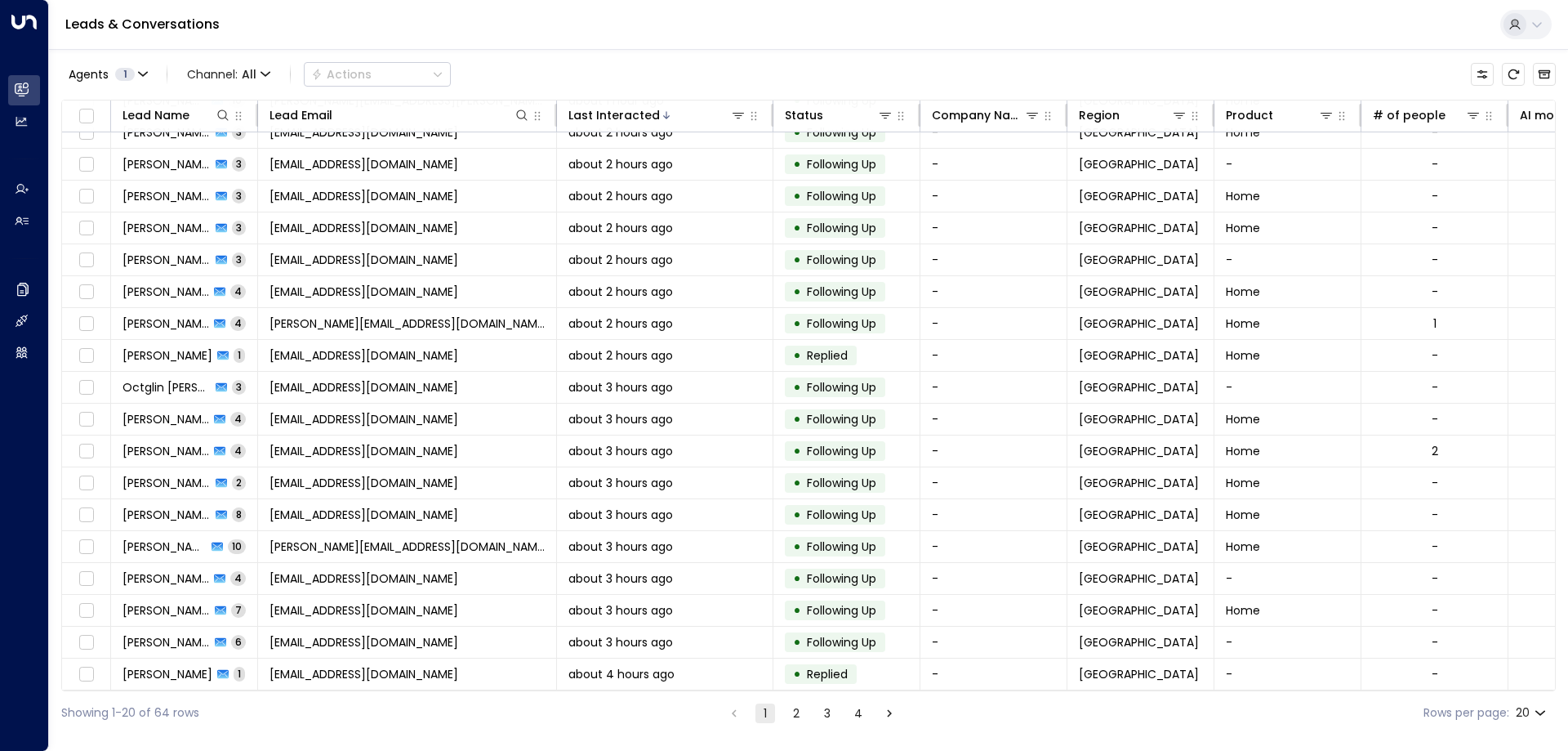
click at [141, 698] on div "Showing 1-20 of 64 rows 1 2 3 4 Rows per page: 20 **" at bounding box center [808, 713] width 1495 height 43
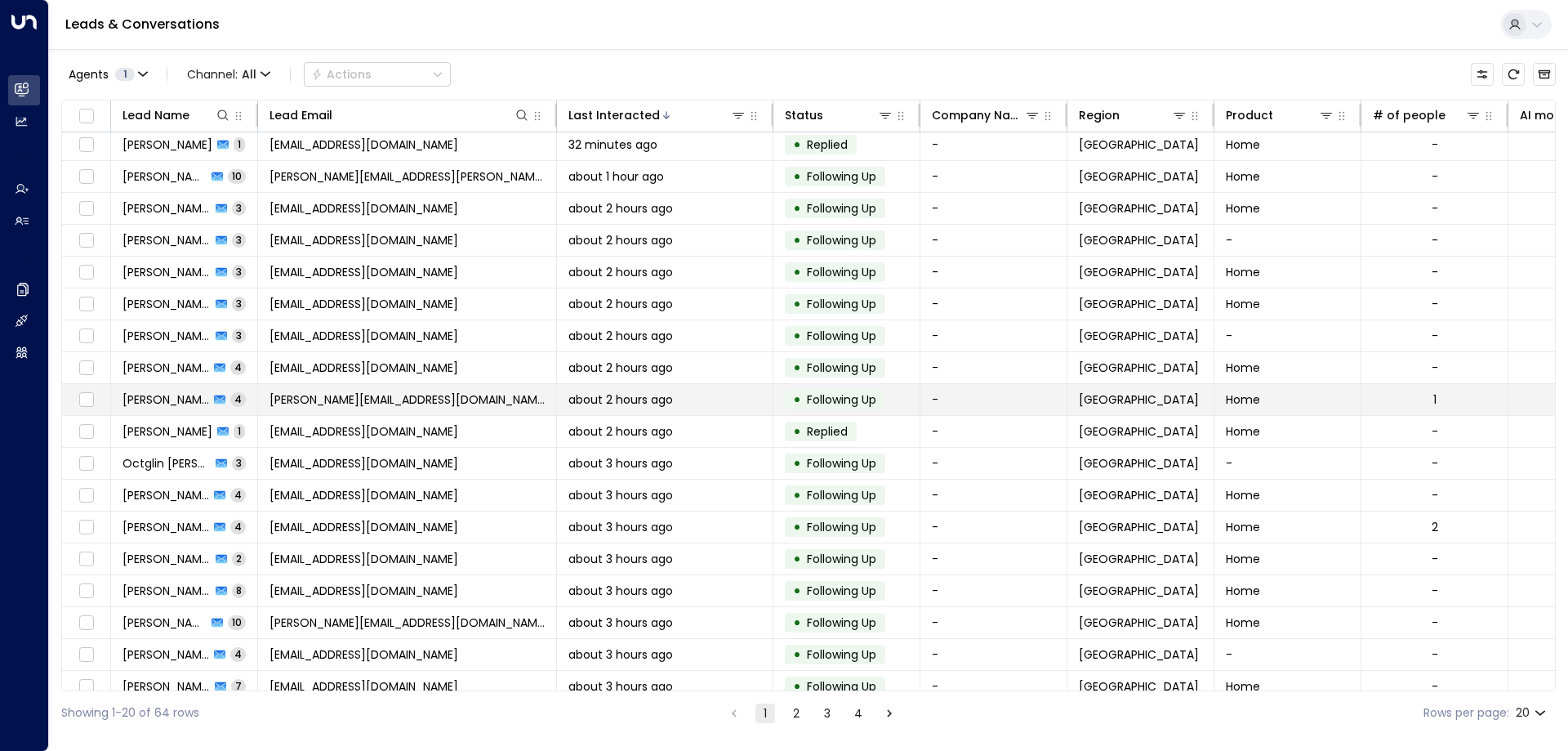
scroll to position [0, 0]
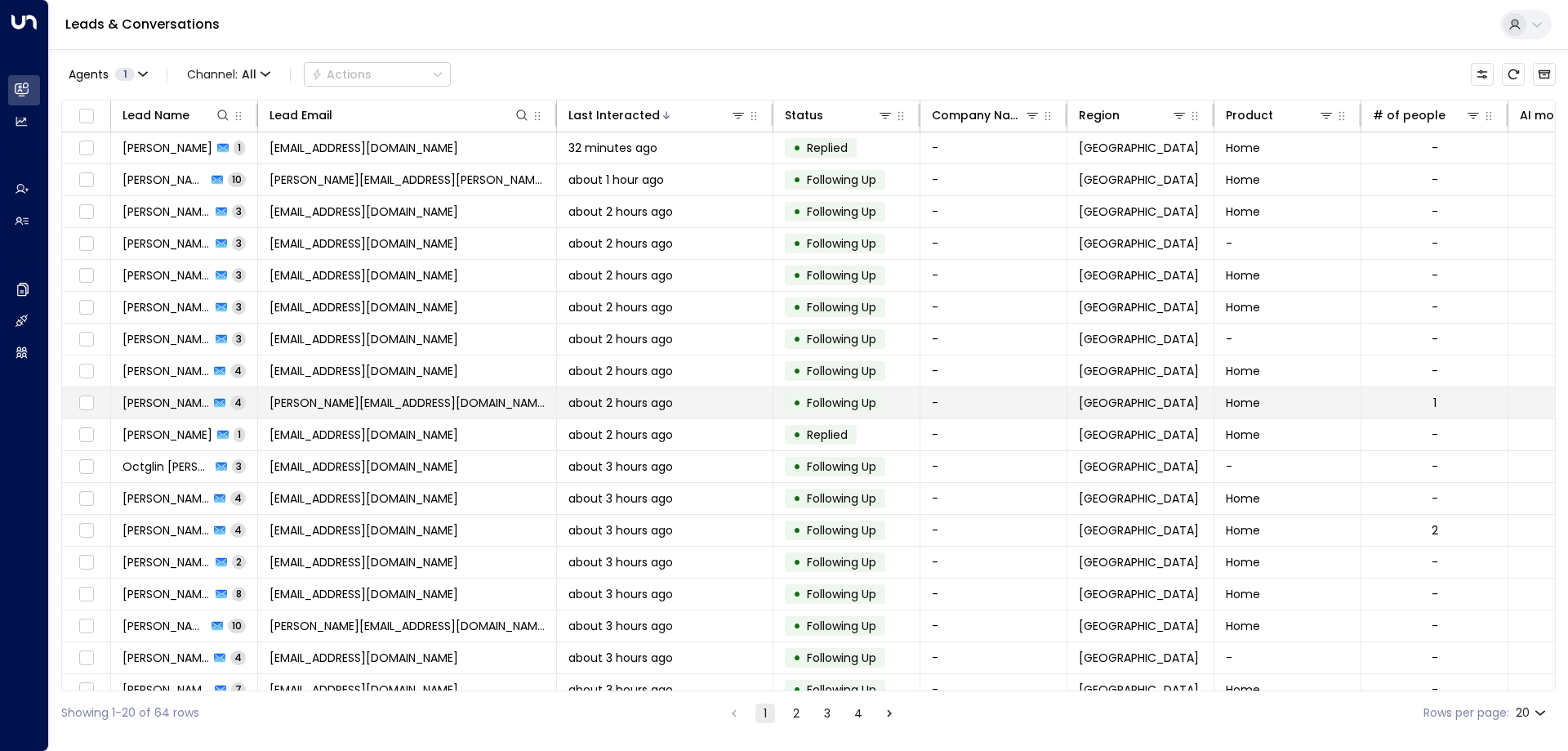
click at [153, 408] on span "[PERSON_NAME]" at bounding box center [166, 403] width 87 height 16
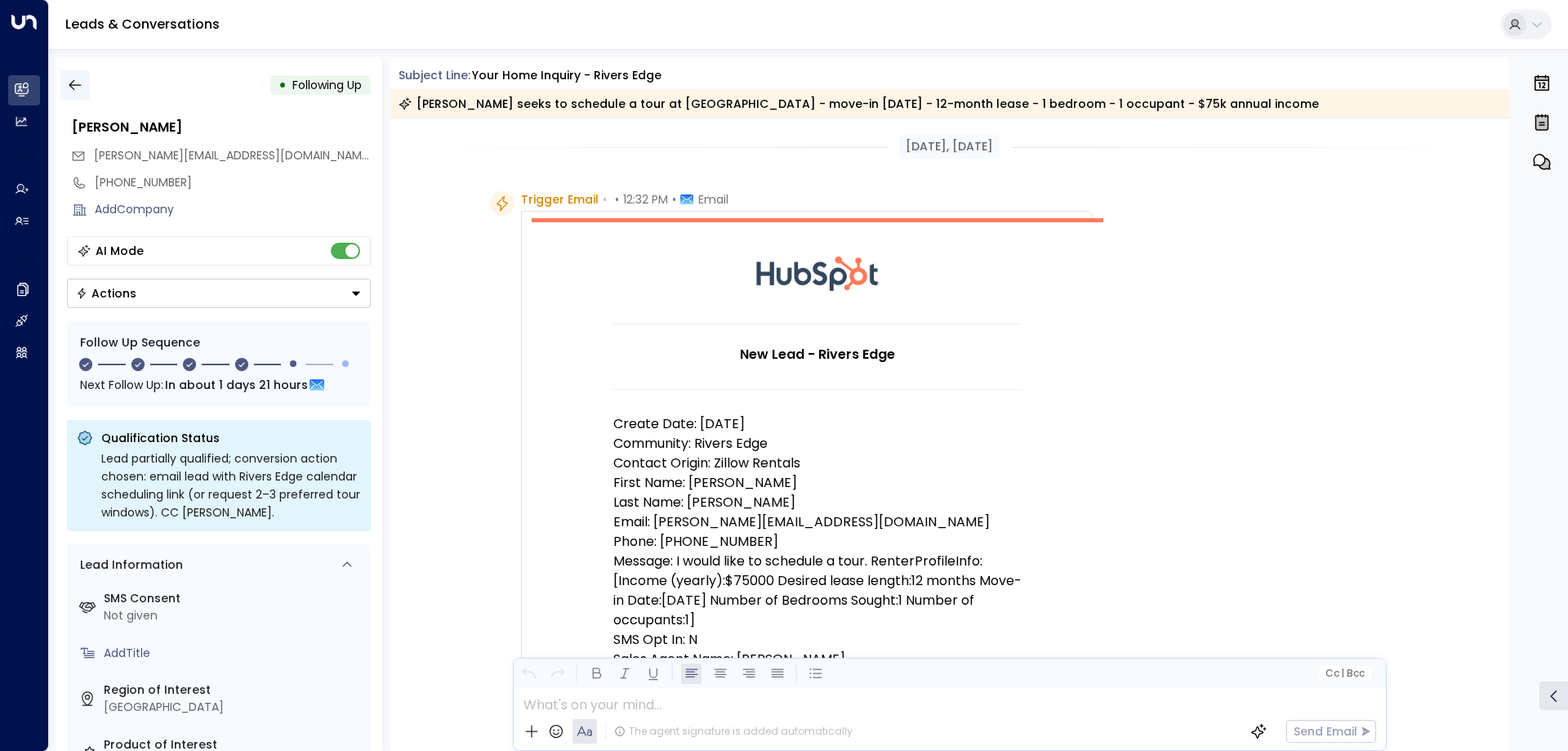
click at [80, 88] on icon "button" at bounding box center [75, 85] width 16 height 16
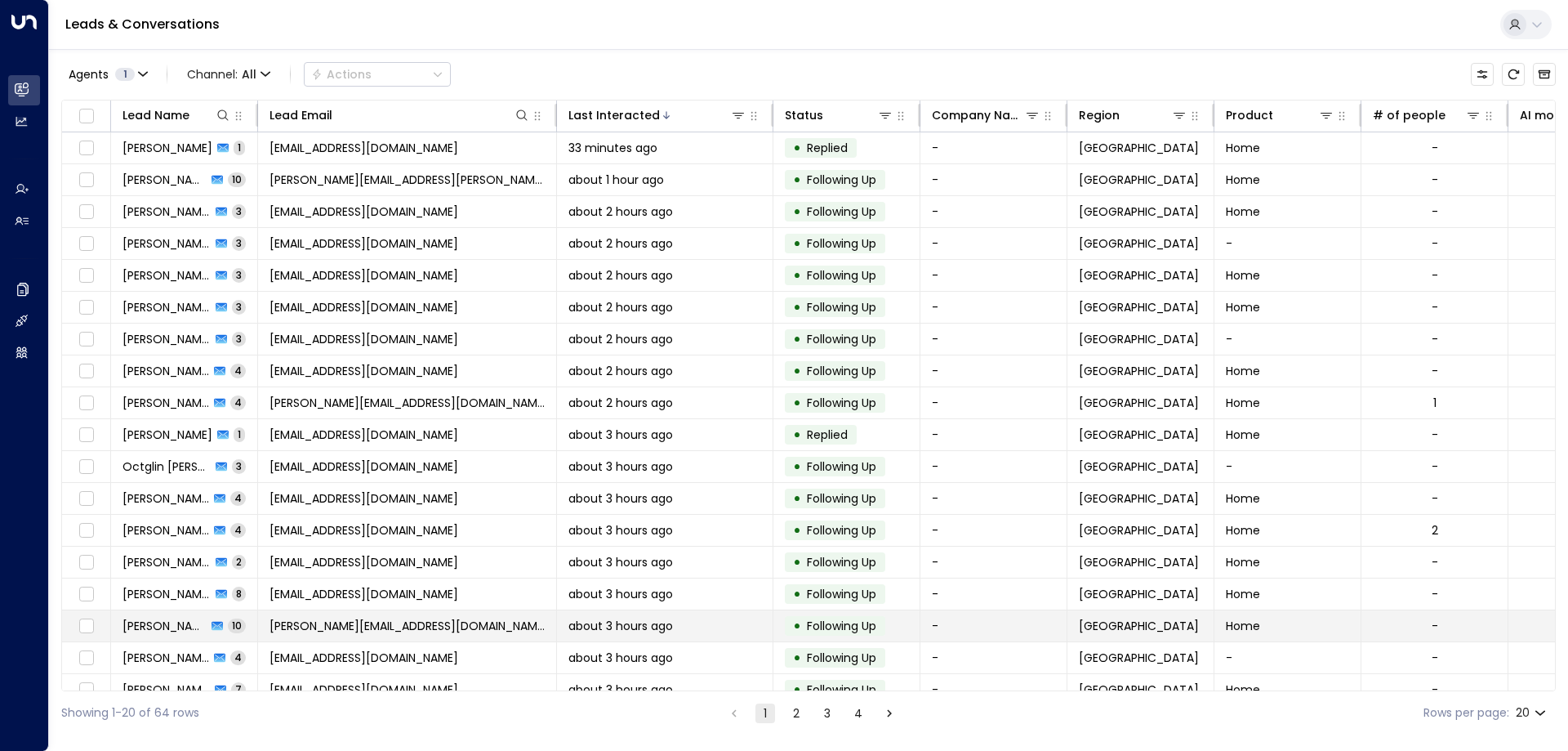
click at [288, 623] on span "[PERSON_NAME][EMAIL_ADDRESS][DOMAIN_NAME]" at bounding box center [407, 626] width 275 height 16
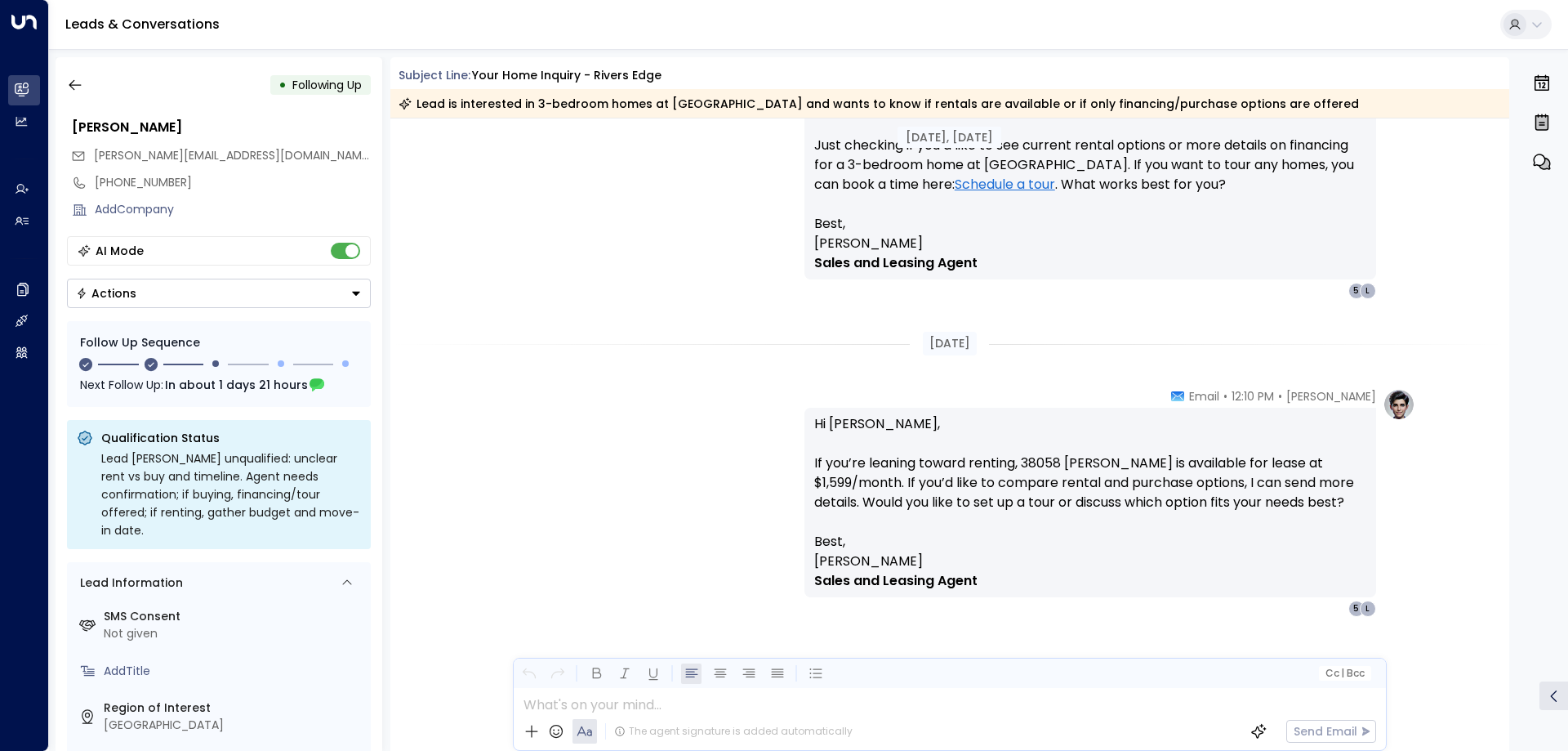
scroll to position [3871, 0]
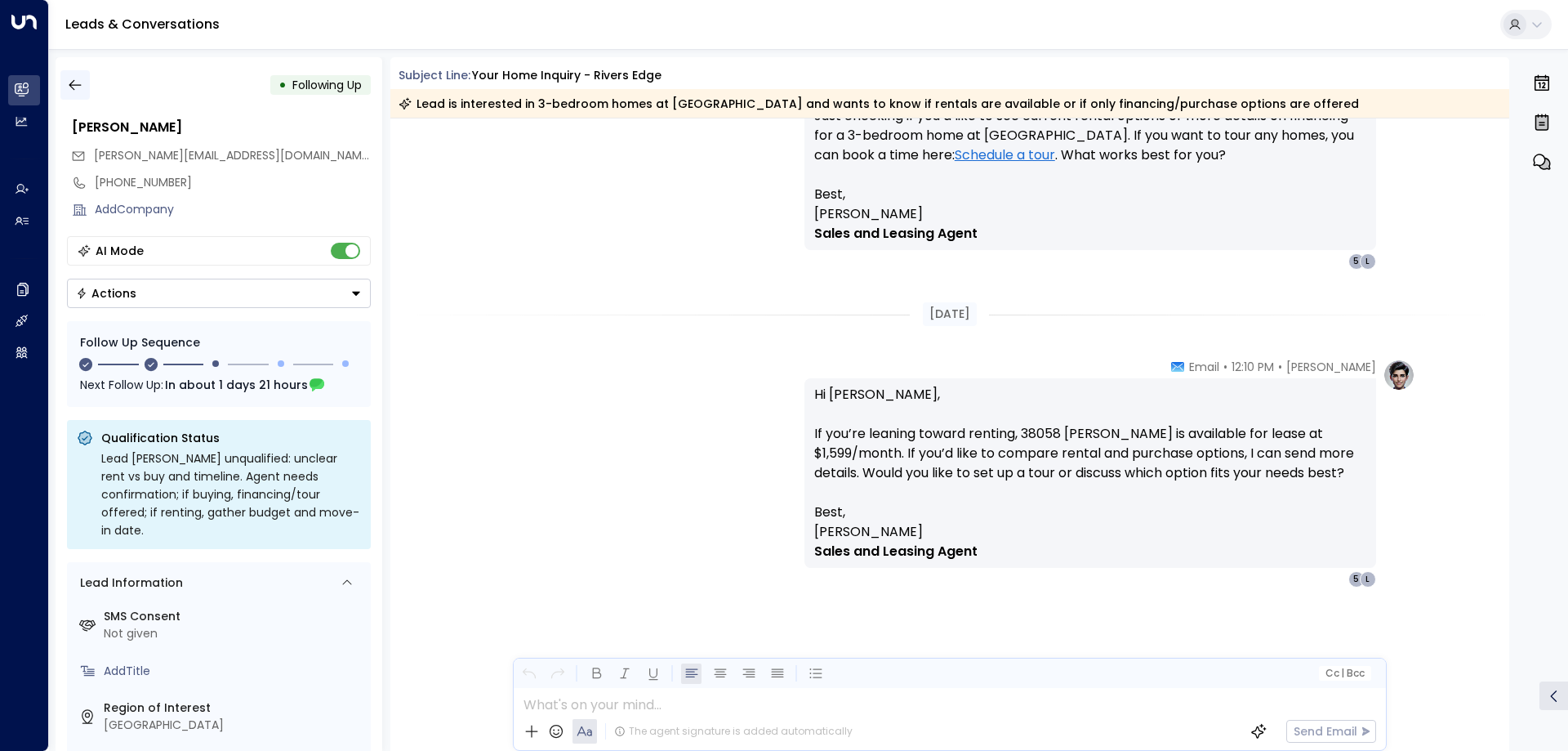
click at [77, 75] on button "button" at bounding box center [75, 85] width 29 height 29
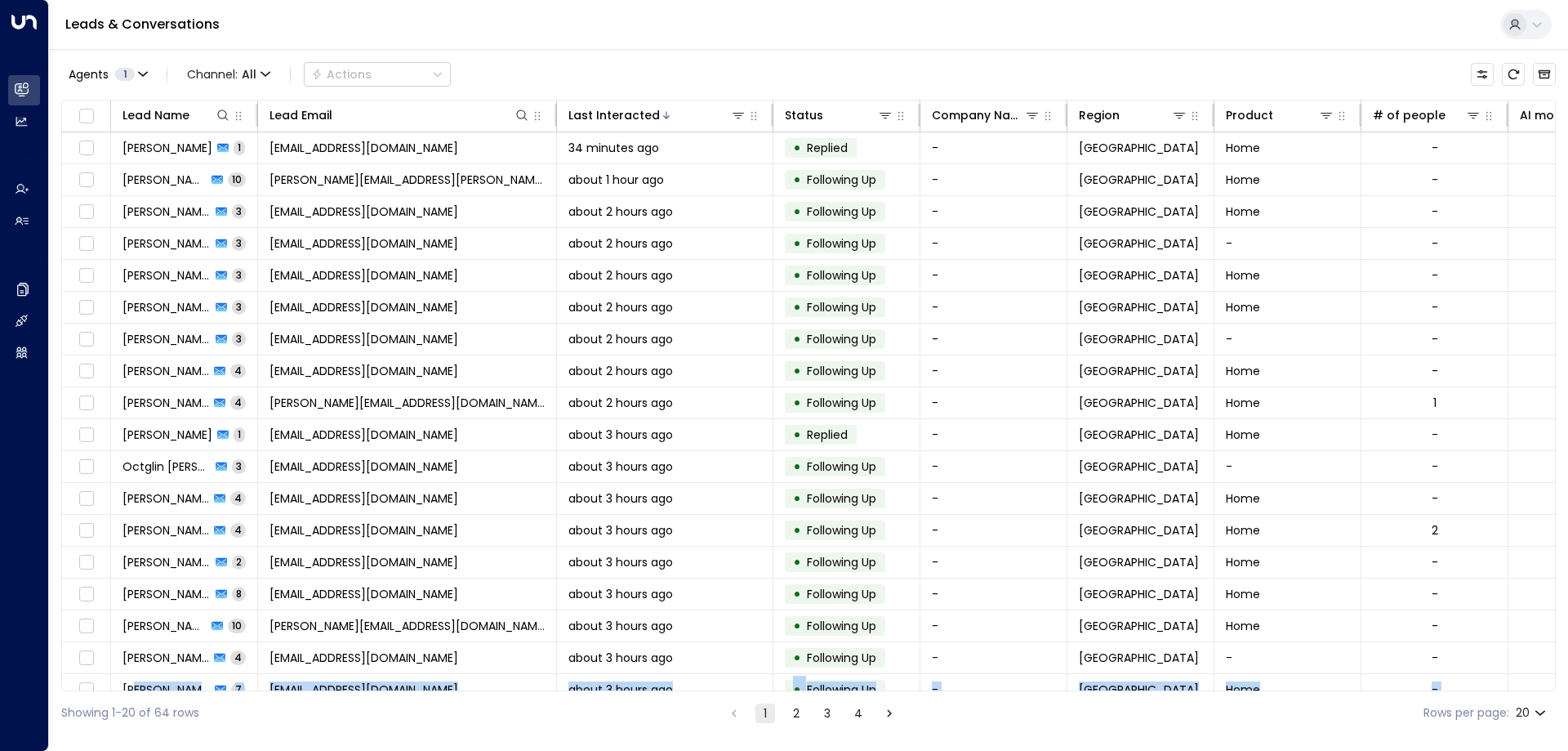
scroll to position [84, 0]
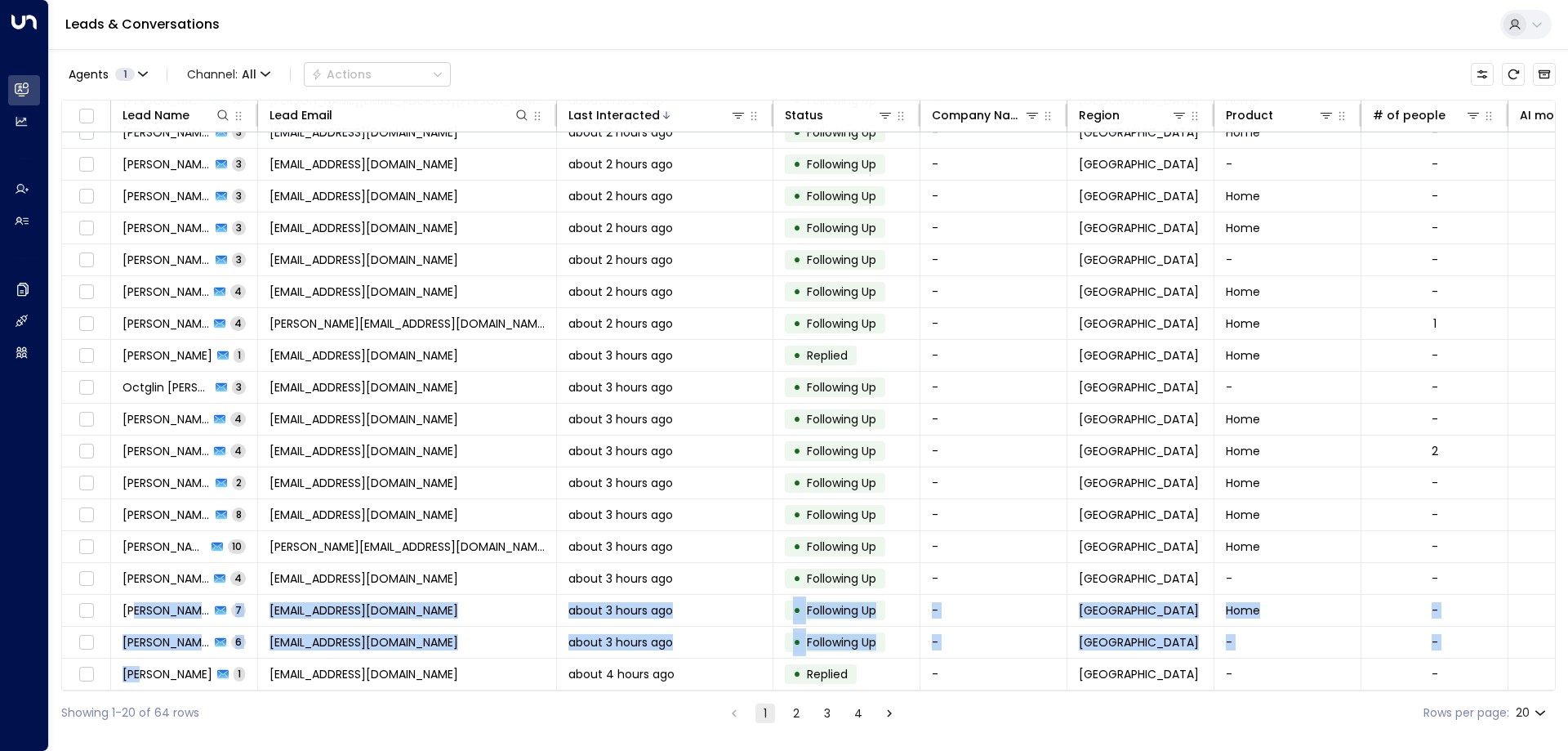
drag, startPoint x: 137, startPoint y: 690, endPoint x: 146, endPoint y: 689, distance: 9.1
click at [146, 689] on div "Lead Name Lead Email Last Interacted Status Company Name Region Product # of pe…" at bounding box center [808, 395] width 1495 height 592
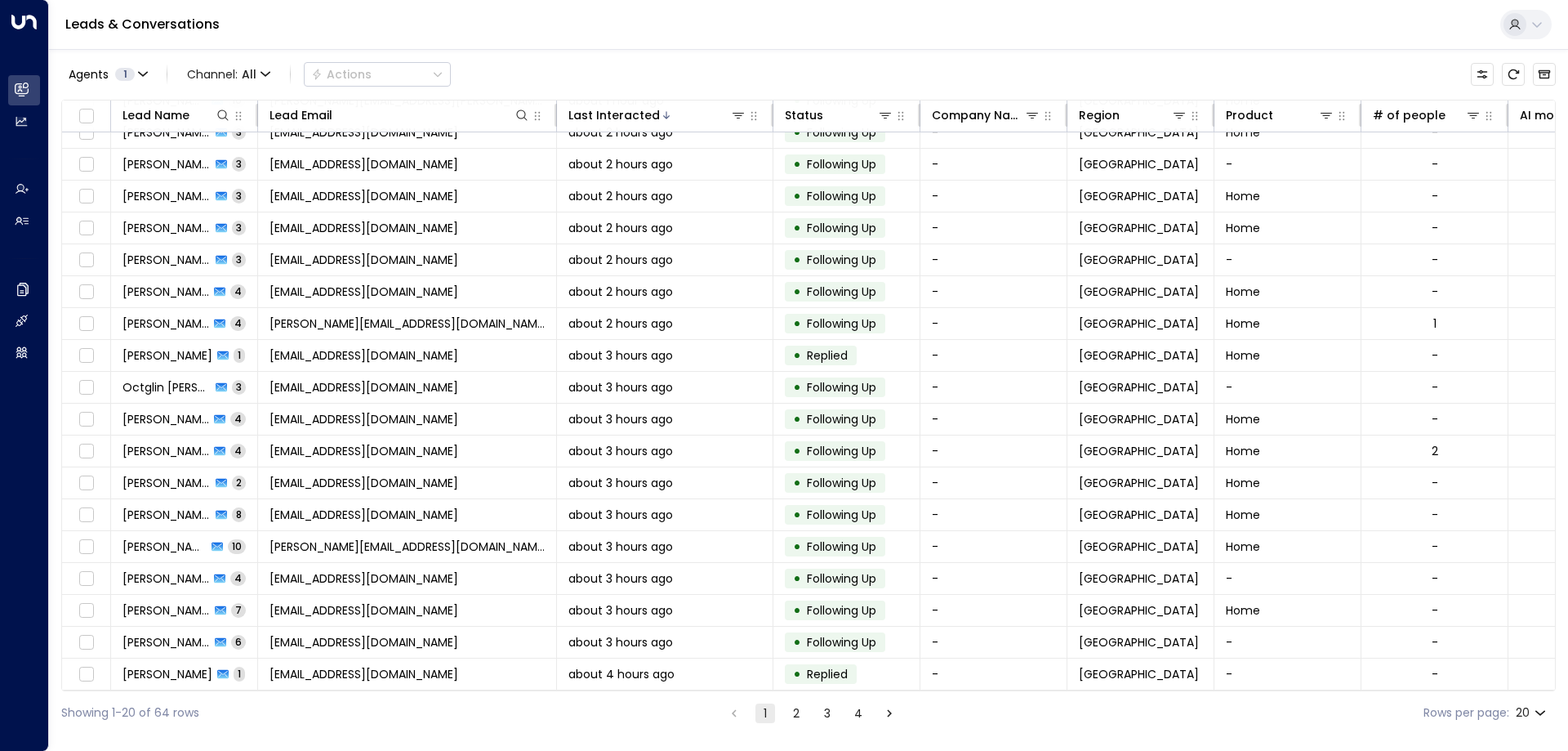
click at [236, 722] on div "Showing 1-20 of 64 rows 1 2 3 4 Rows per page: 20 **" at bounding box center [808, 713] width 1495 height 43
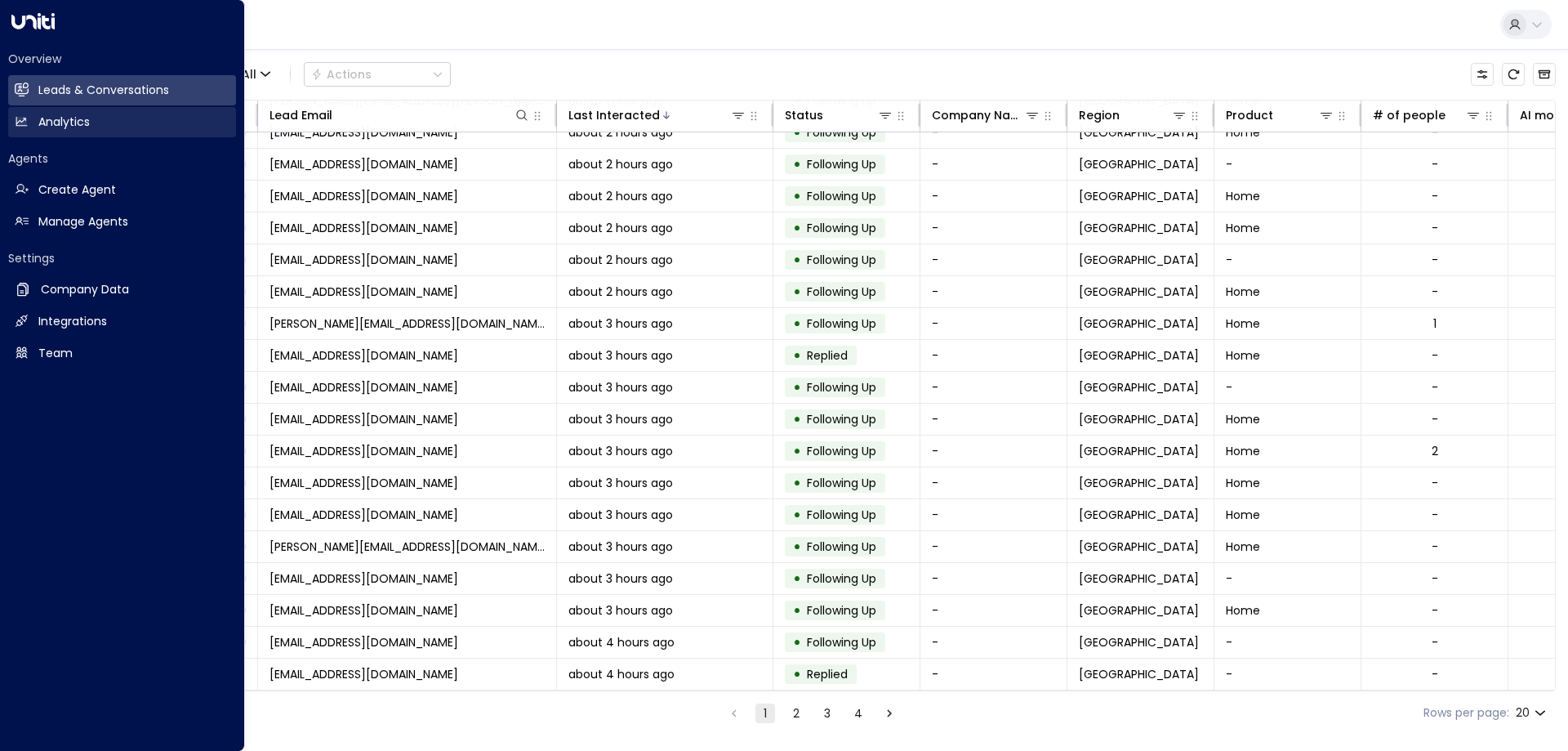
click at [94, 112] on link "Analytics Analytics" at bounding box center [122, 121] width 228 height 30
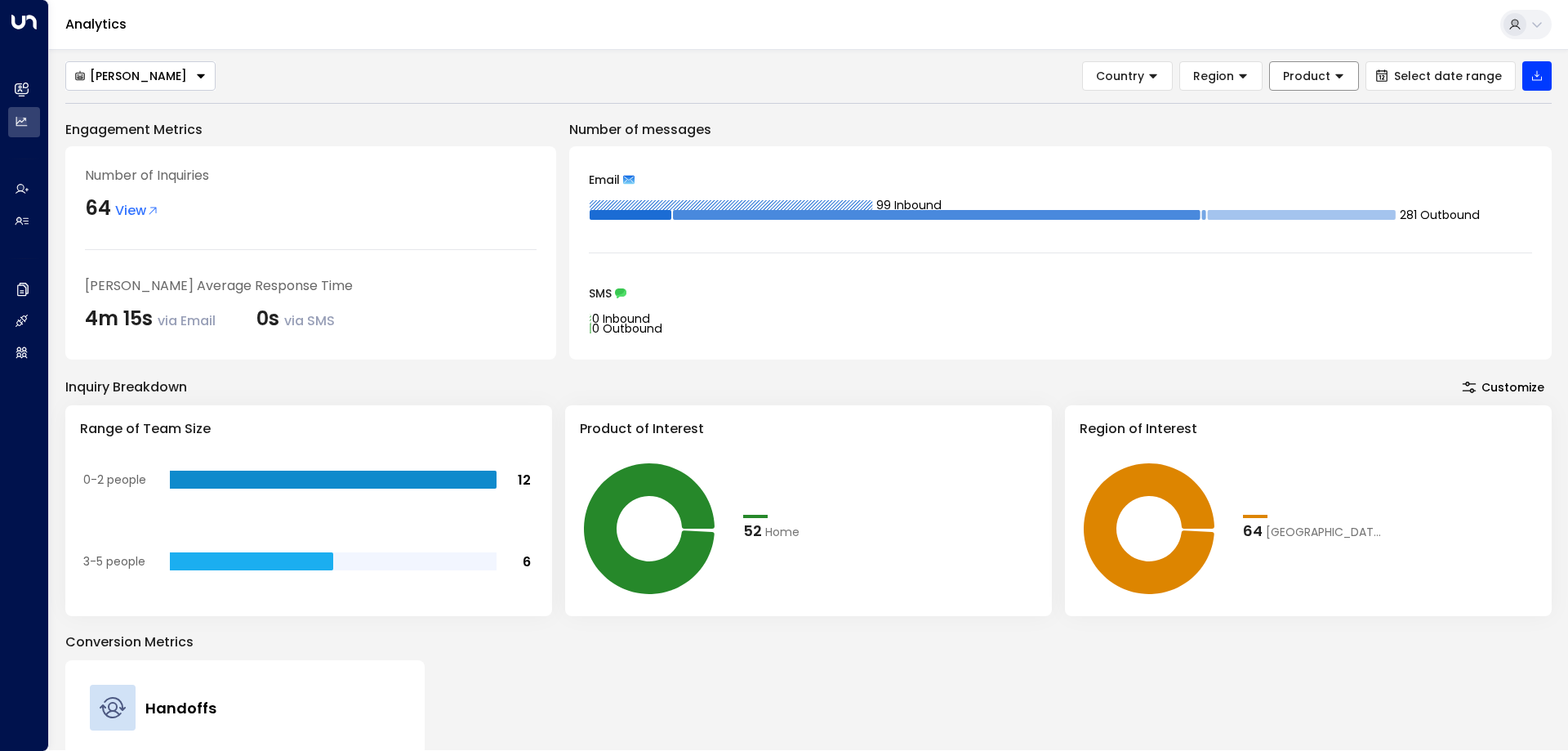
click at [1311, 84] on button "Product" at bounding box center [1314, 76] width 90 height 29
click at [1316, 73] on span "Product" at bounding box center [1306, 76] width 47 height 14
click at [1233, 74] on span "Region" at bounding box center [1213, 76] width 41 height 14
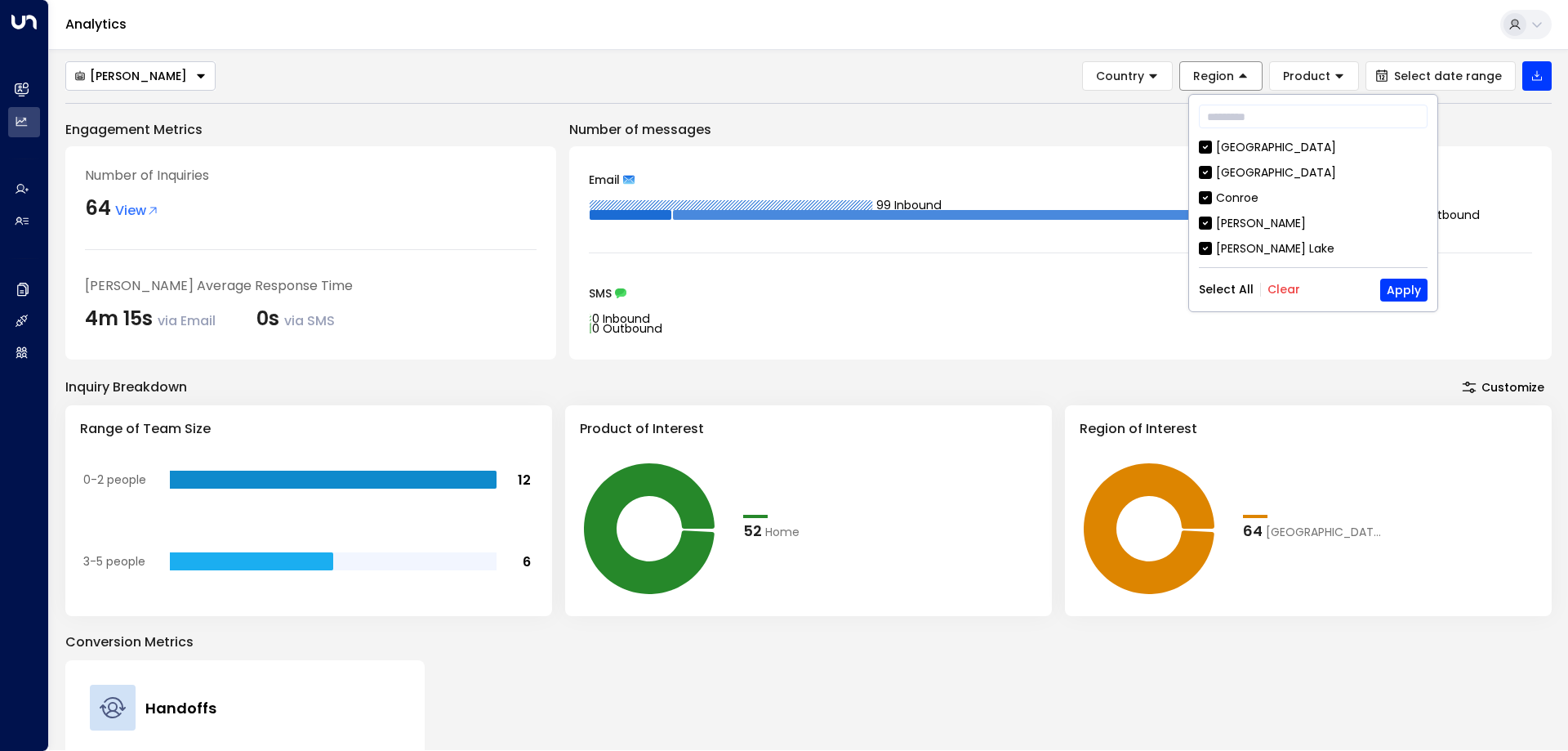
click at [1202, 73] on span "Region" at bounding box center [1213, 76] width 41 height 14
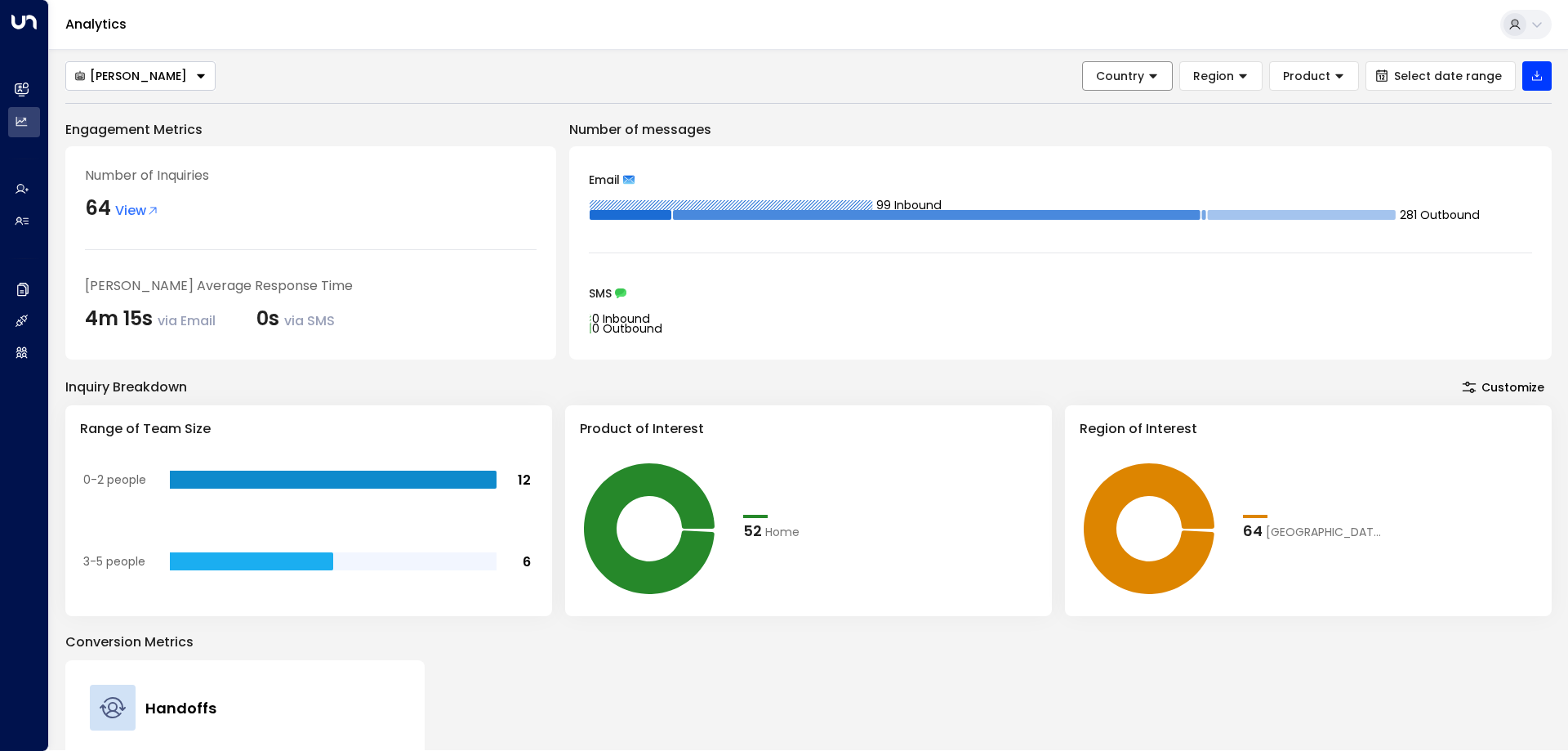
click at [1144, 73] on span "Country" at bounding box center [1120, 76] width 48 height 14
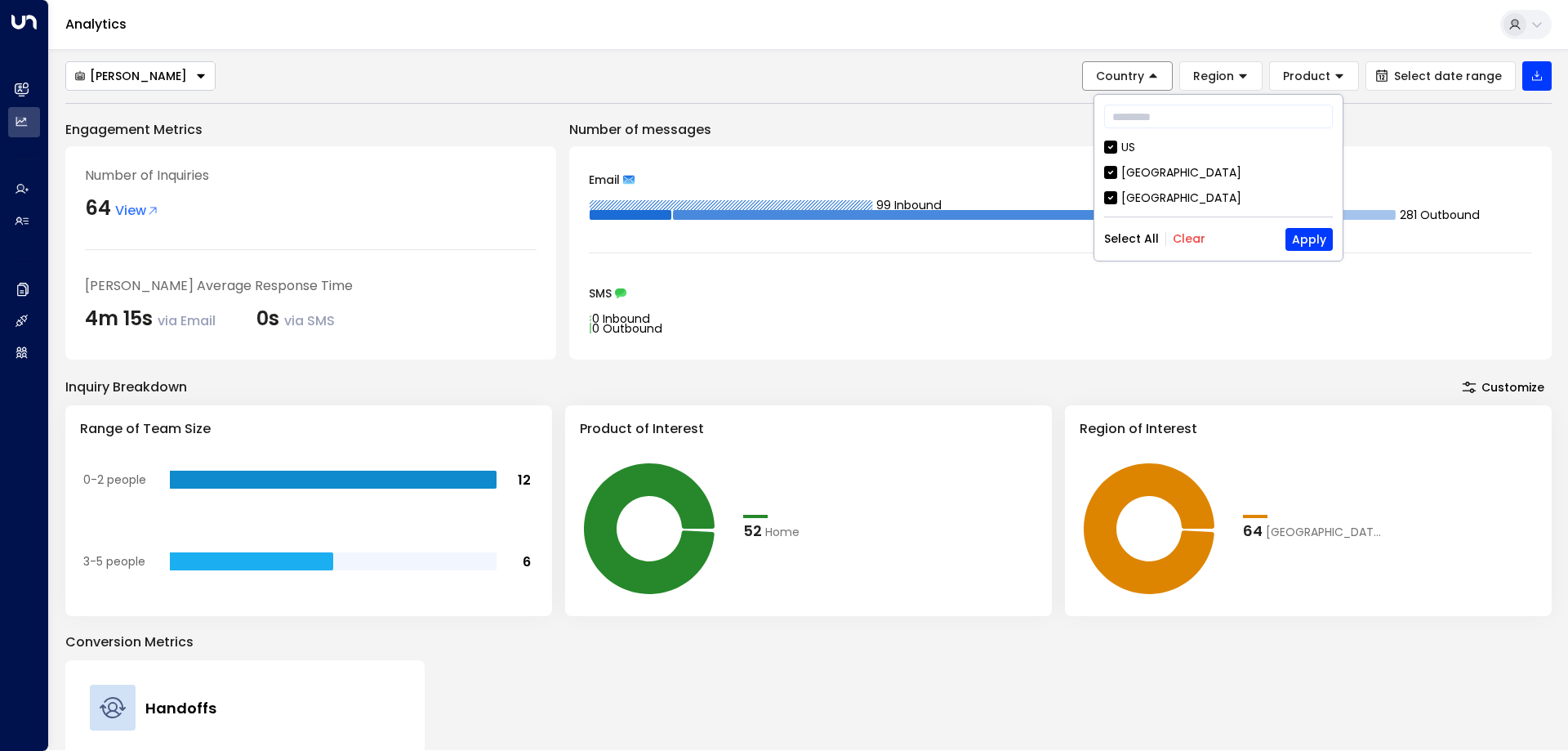
click at [1144, 73] on span "Country" at bounding box center [1120, 76] width 48 height 14
click at [1305, 82] on span "Product" at bounding box center [1306, 76] width 47 height 14
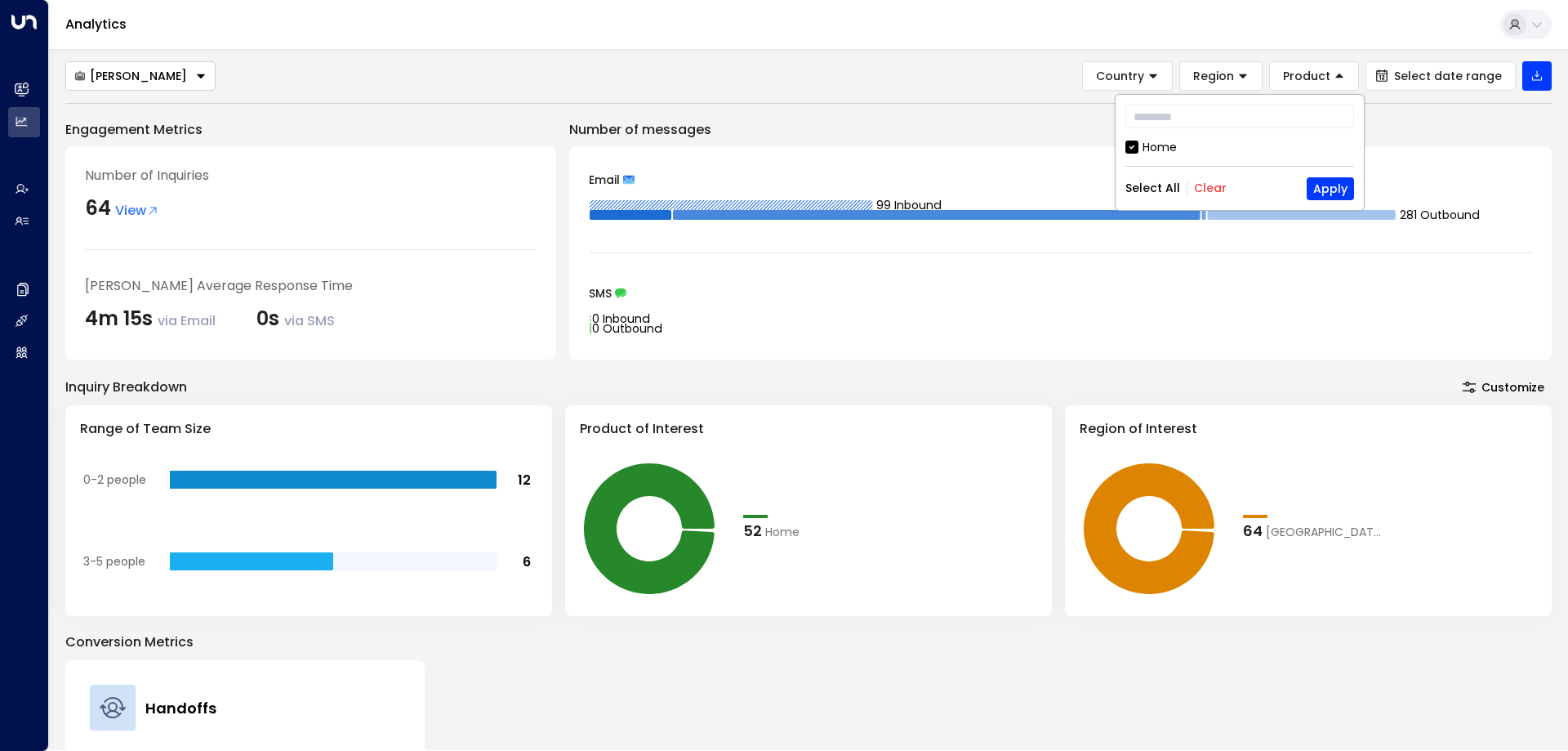
click at [1281, 41] on div "Analytics" at bounding box center [808, 24] width 1519 height 50
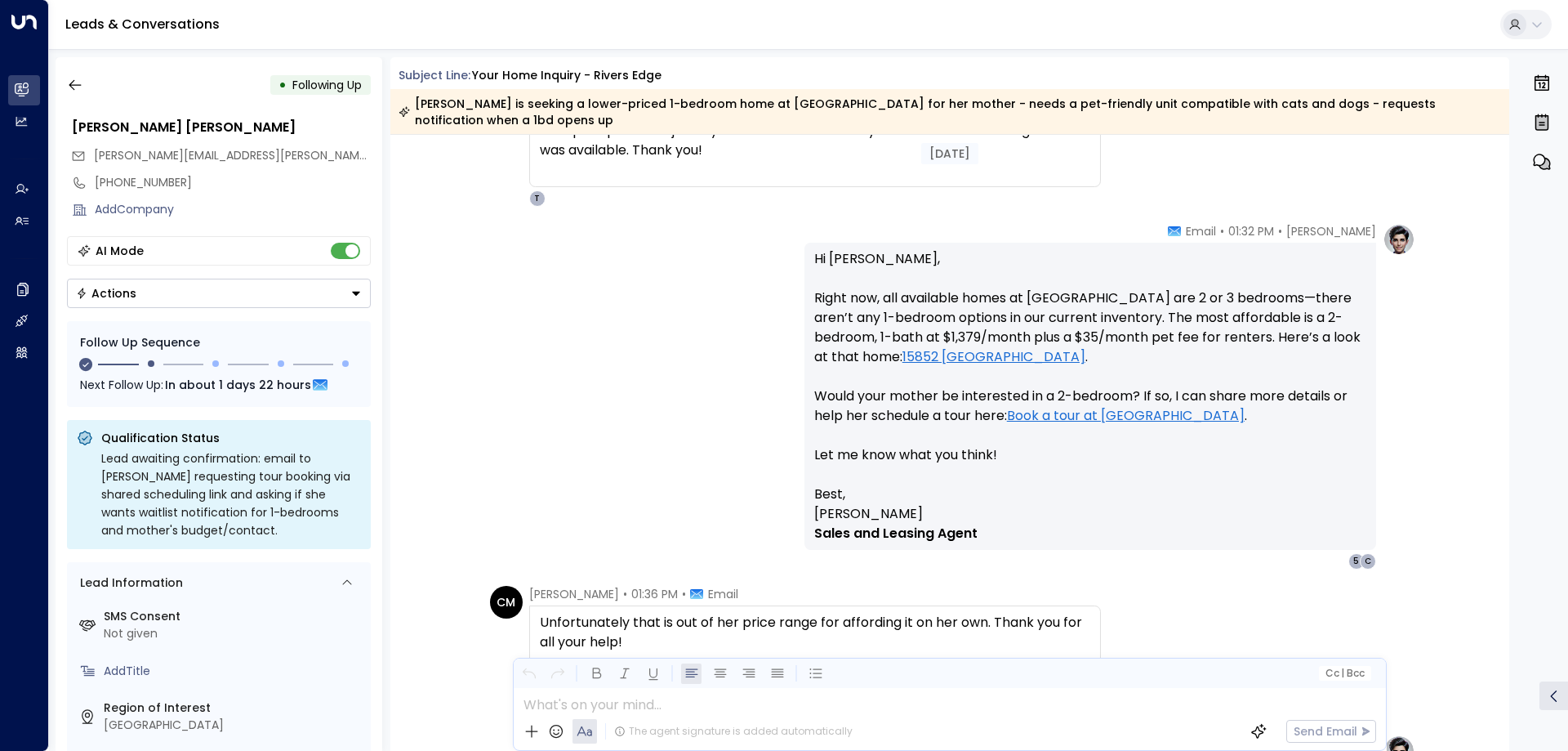
scroll to position [2459, 0]
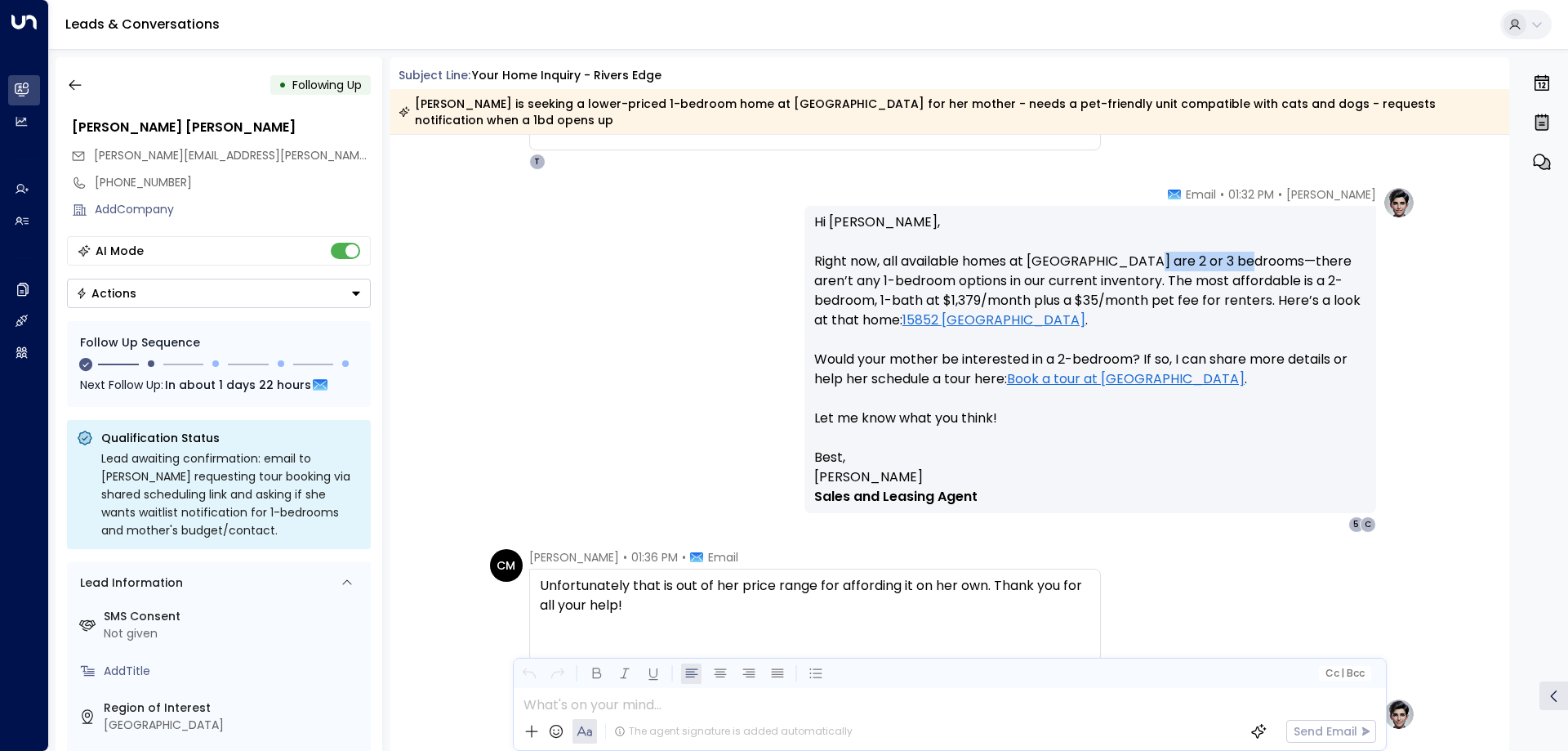
drag, startPoint x: 1132, startPoint y: 244, endPoint x: 1239, endPoint y: 237, distance: 107.2
click at [1239, 237] on p "Hi Carrie, Right now, all available homes at Rivers Edge are 2 or 3 bedrooms—th…" at bounding box center [1090, 331] width 552 height 236
click at [909, 265] on p "Hi Carrie, Right now, all available homes at Rivers Edge are 2 or 3 bedrooms—th…" at bounding box center [1090, 331] width 552 height 236
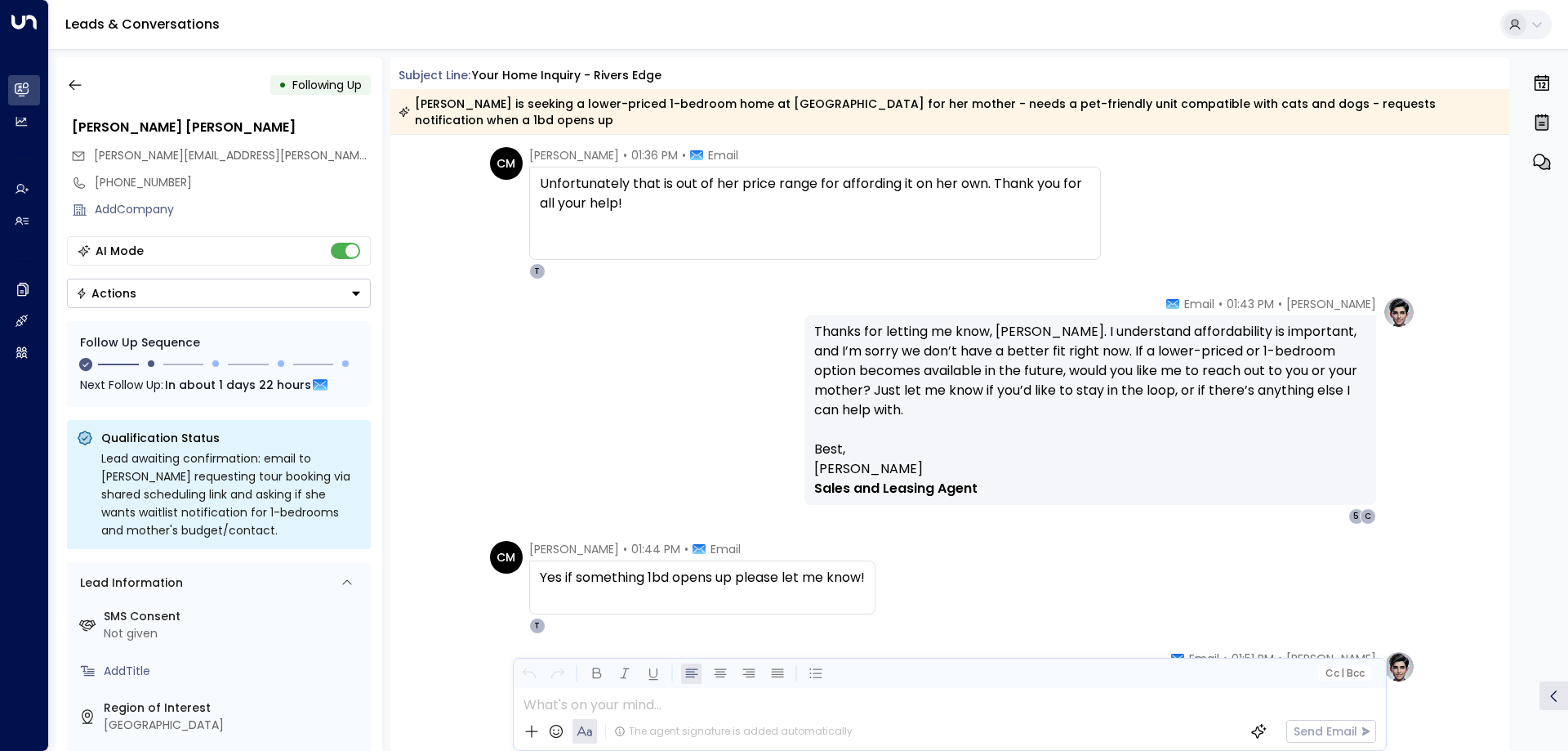
scroll to position [2867, 0]
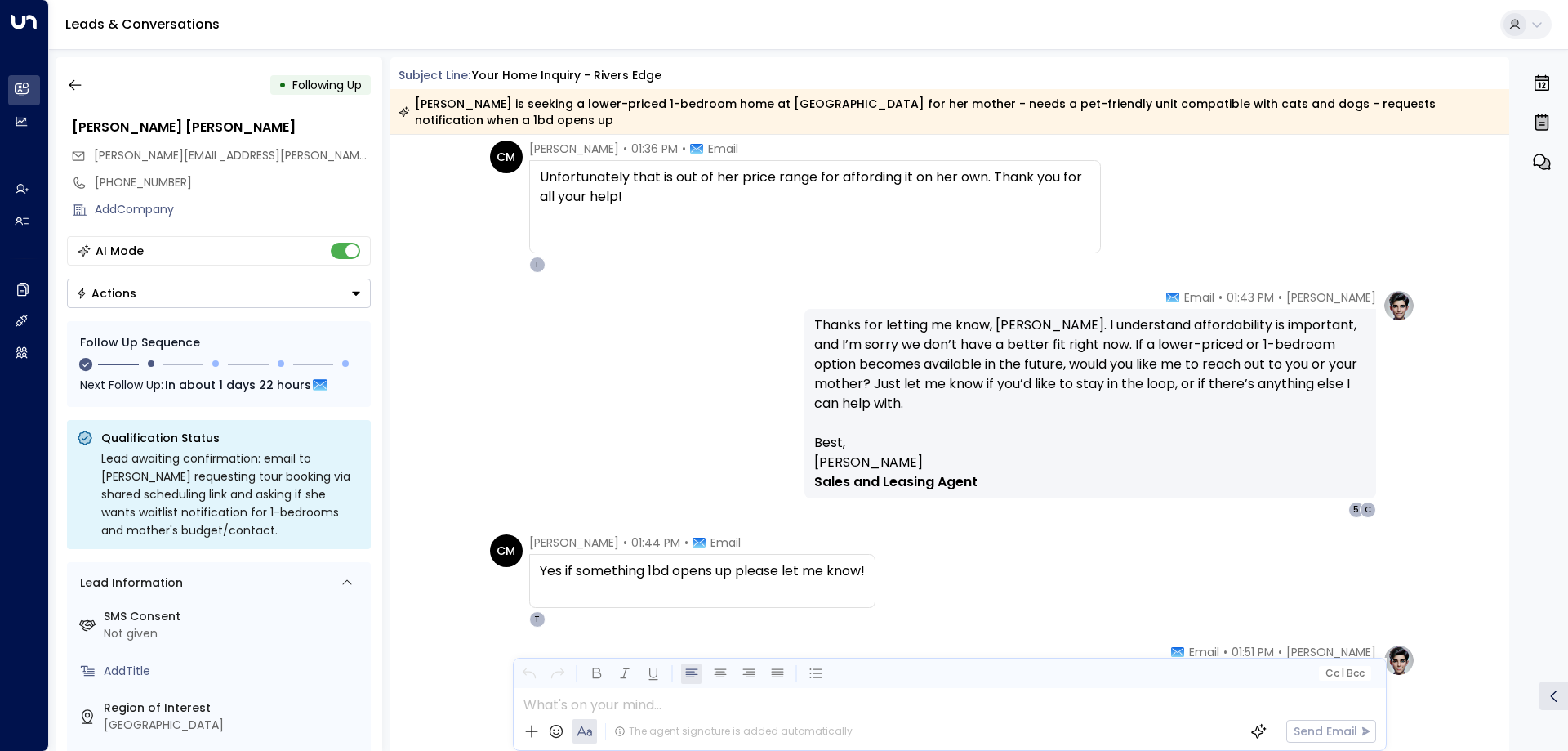
click at [1083, 323] on p "Thanks for letting me know, Carrie. I understand affordability is important, an…" at bounding box center [1090, 374] width 552 height 118
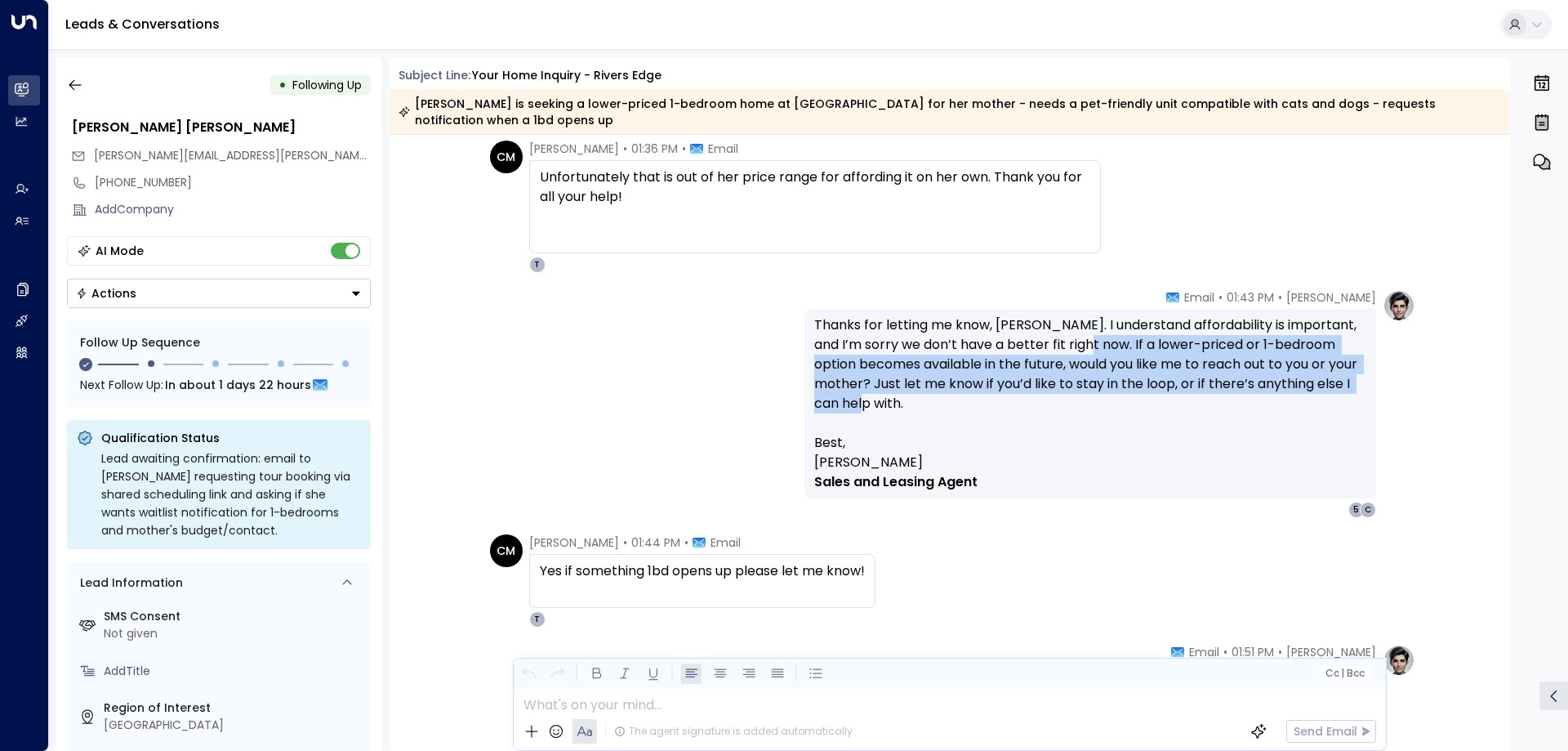
drag, startPoint x: 1081, startPoint y: 325, endPoint x: 1218, endPoint y: 395, distance: 153.8
click at [1218, 395] on p "Thanks for letting me know, Carrie. I understand affordability is important, an…" at bounding box center [1090, 374] width 552 height 118
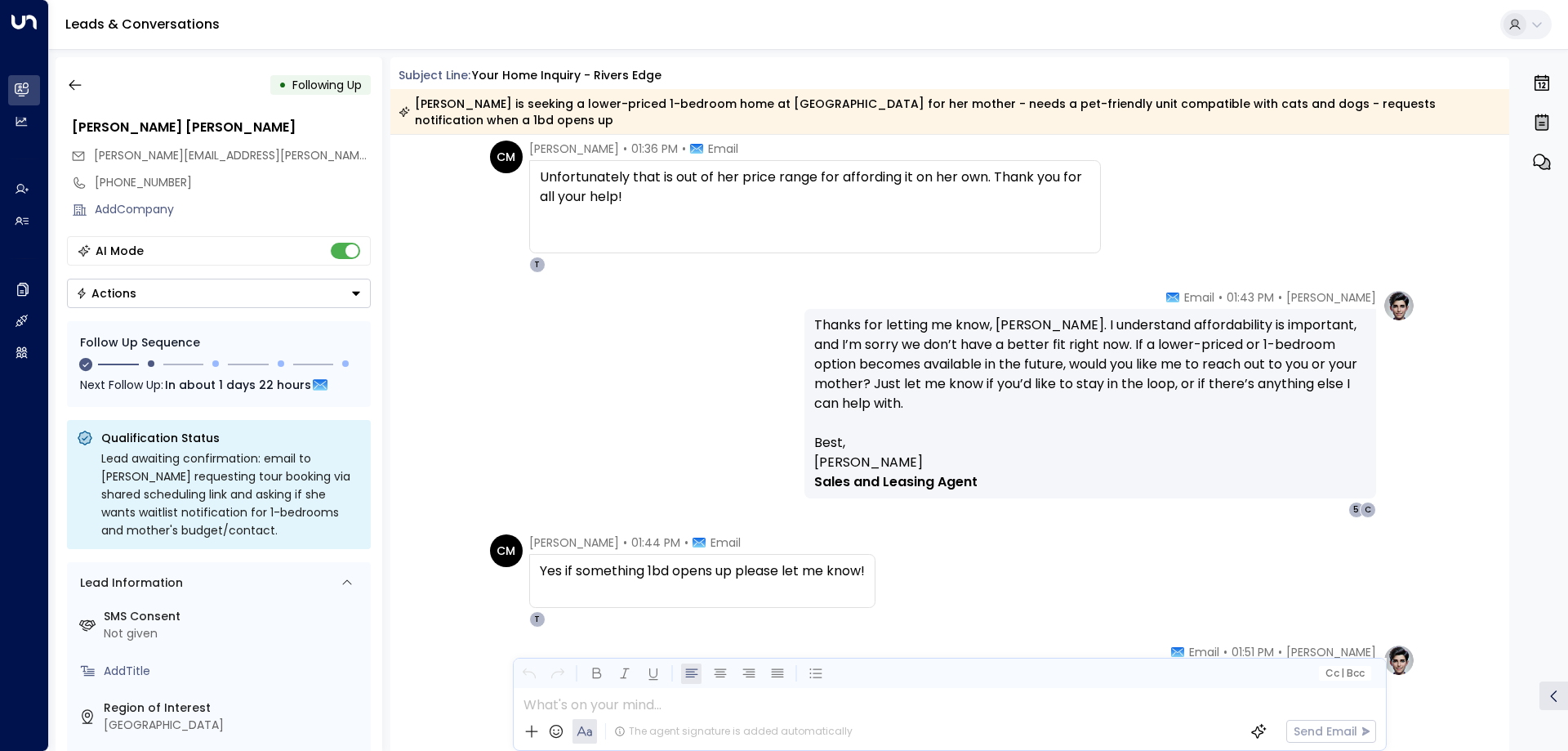
click at [968, 534] on div "CM Carrie Mae Hanrahan • 01:44 PM • Email Yes if something 1bd opens up please …" at bounding box center [952, 581] width 925 height 93
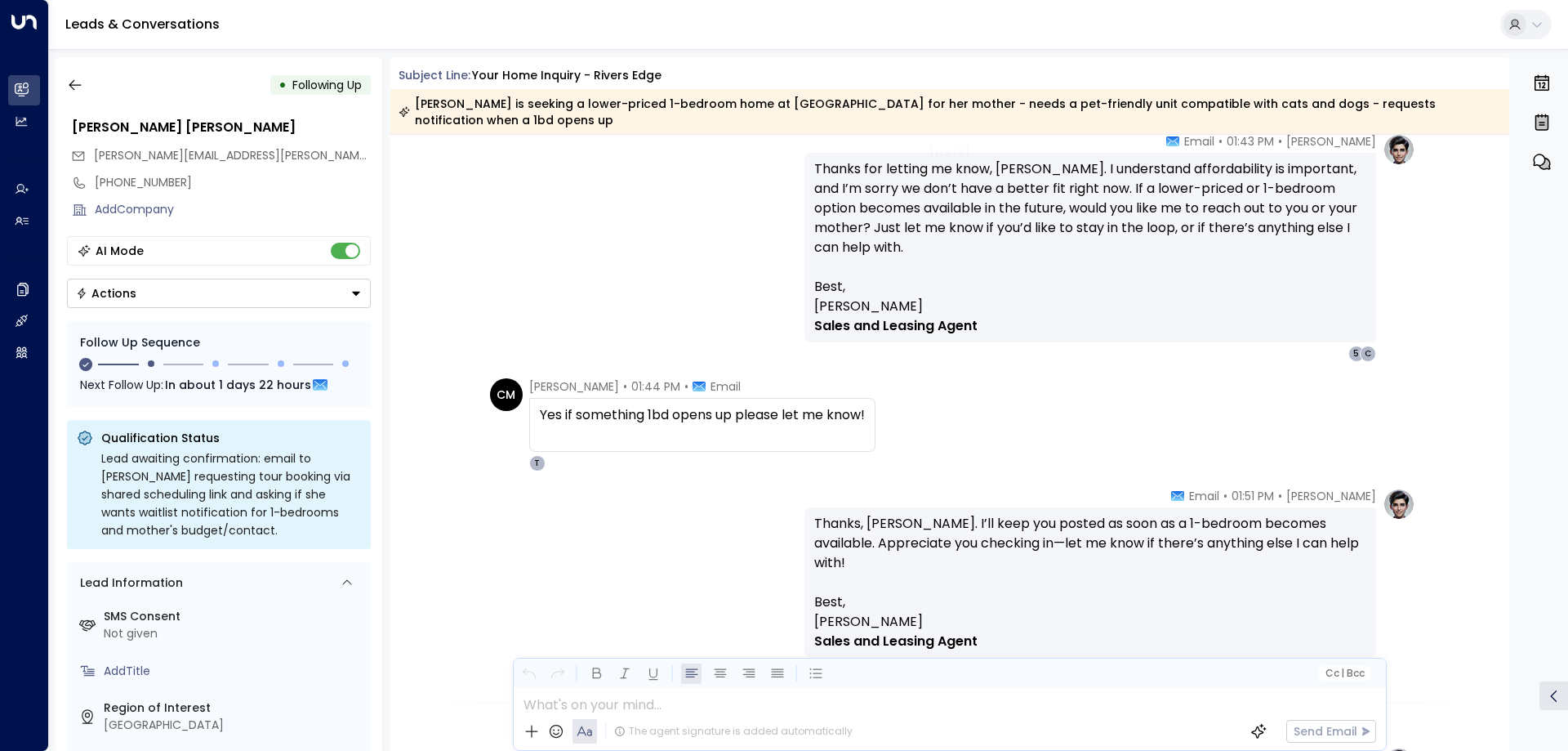
scroll to position [3207, 0]
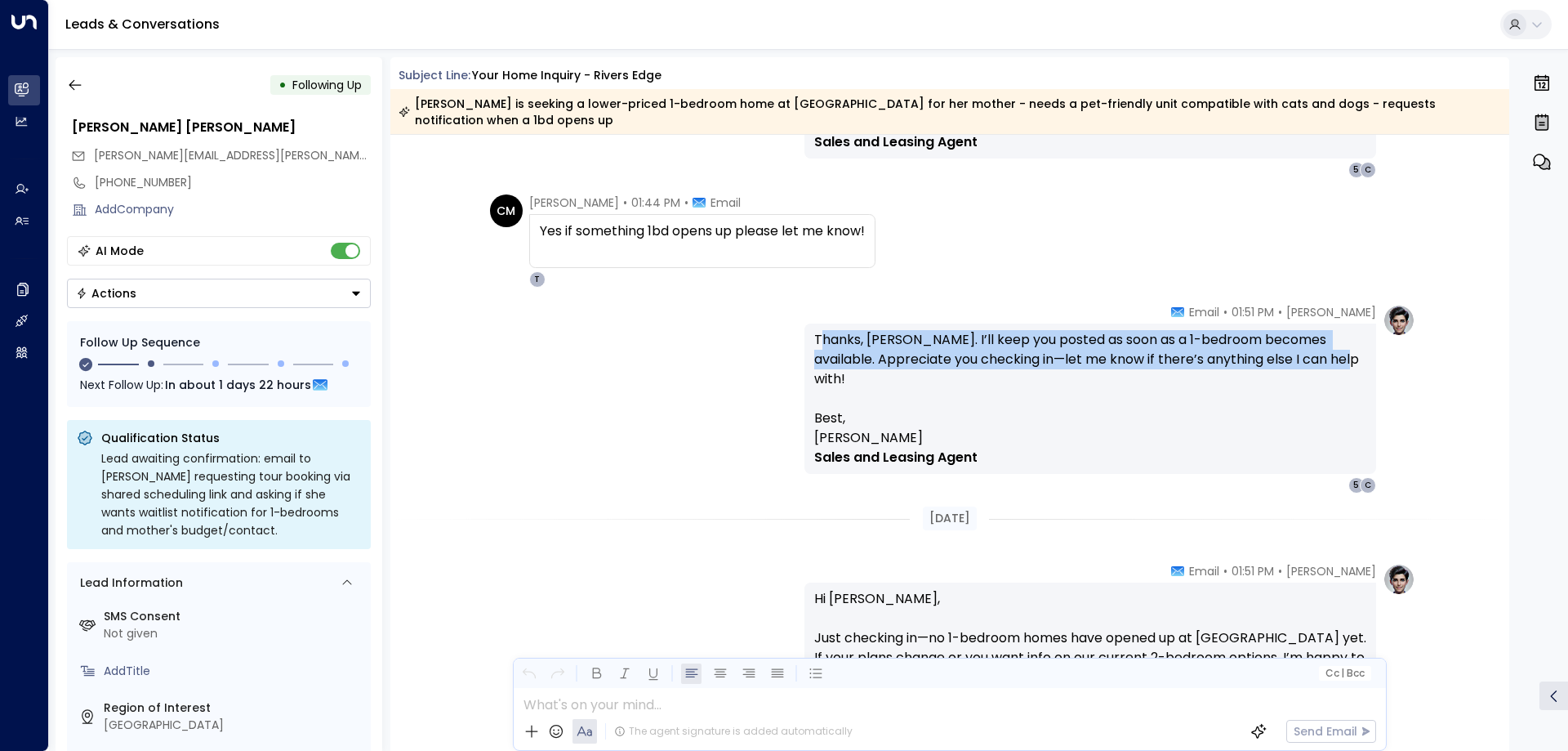
drag, startPoint x: 817, startPoint y: 318, endPoint x: 1363, endPoint y: 342, distance: 546.5
click at [1363, 342] on p "Thanks, Carrie. I’ll keep you posted as soon as a 1-bedroom becomes available. …" at bounding box center [1090, 369] width 552 height 79
click at [1351, 348] on p "Thanks, Carrie. I’ll keep you posted as soon as a 1-bedroom becomes available. …" at bounding box center [1090, 369] width 552 height 79
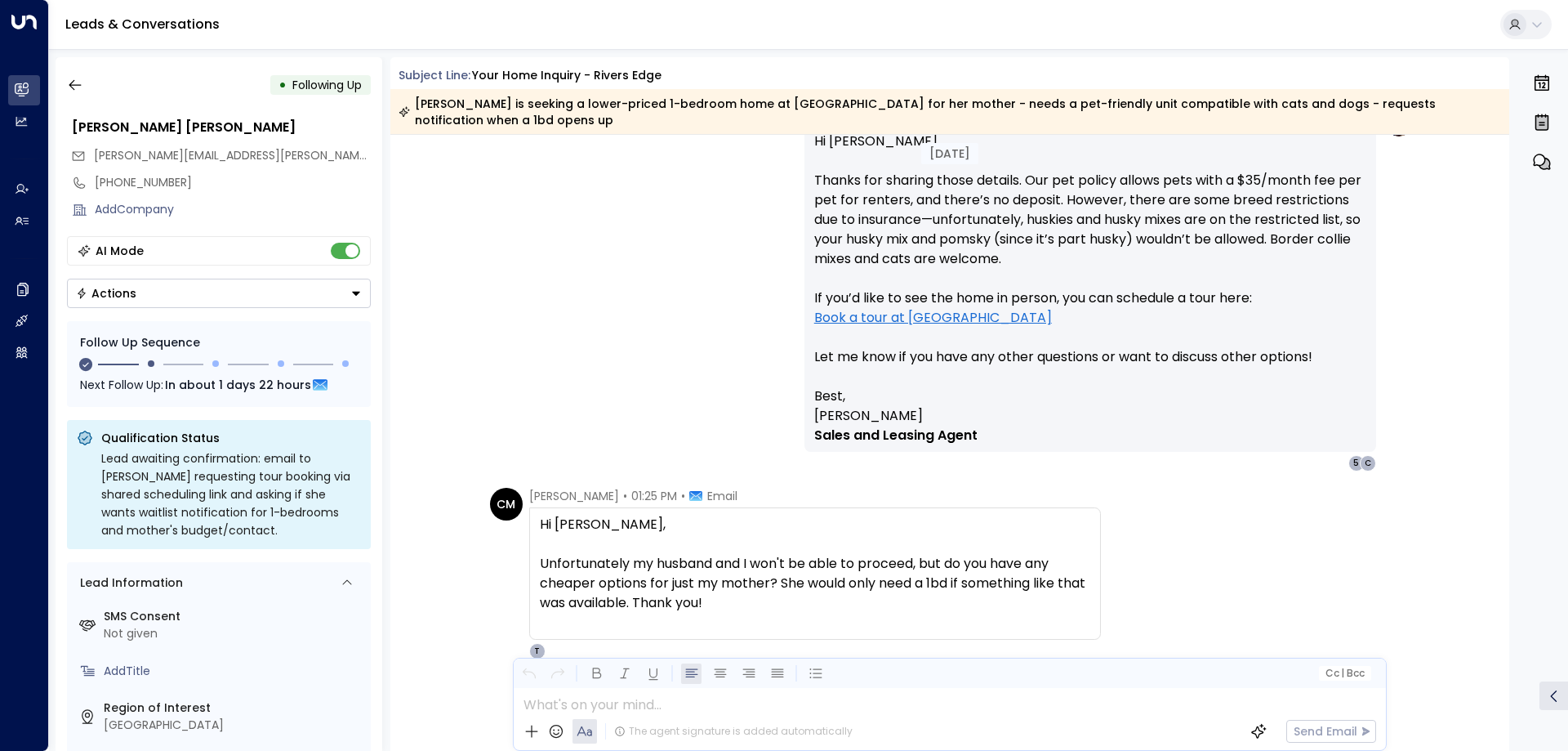
scroll to position [1760, 0]
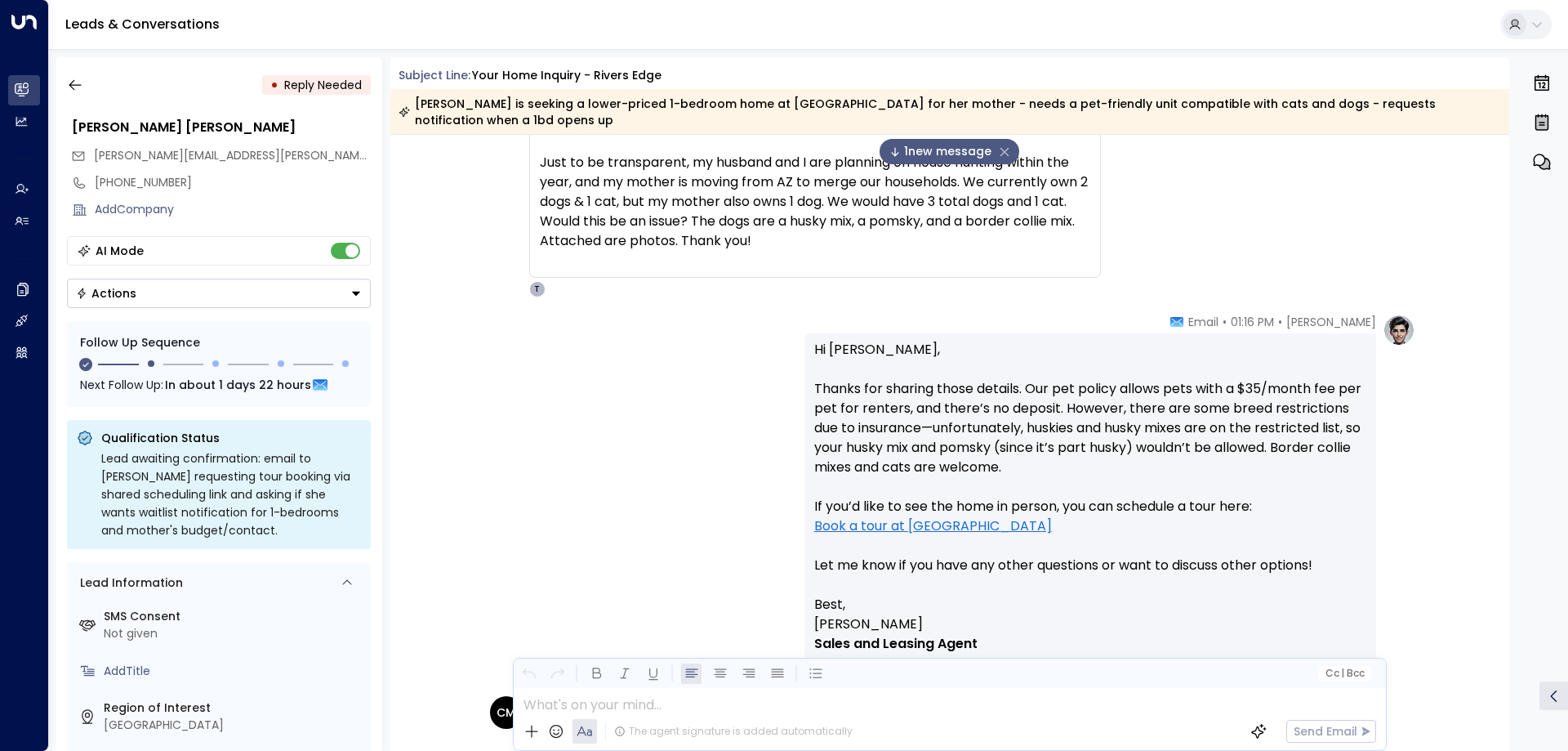
click at [925, 143] on span "1 new message" at bounding box center [940, 151] width 102 height 17
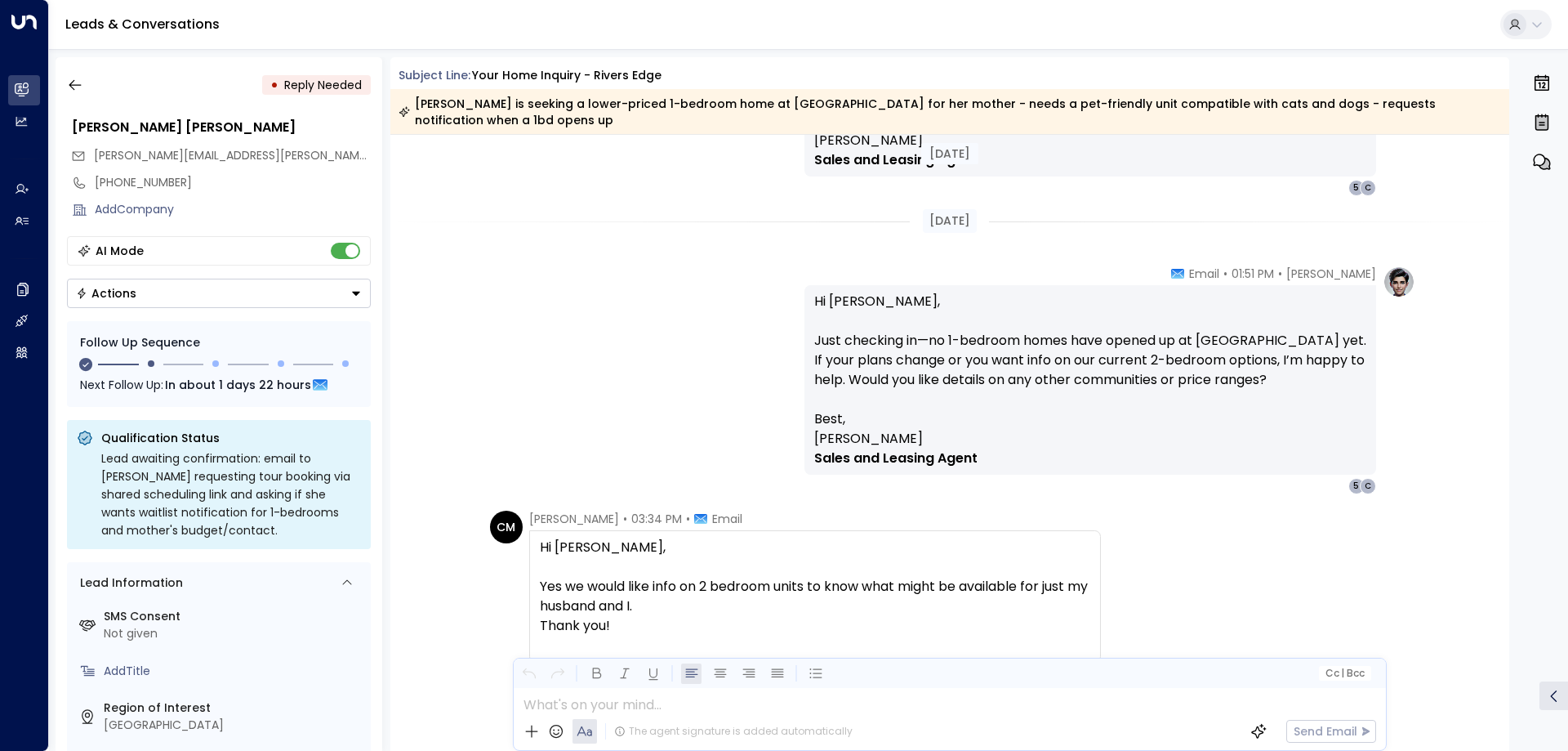
scroll to position [3583, 0]
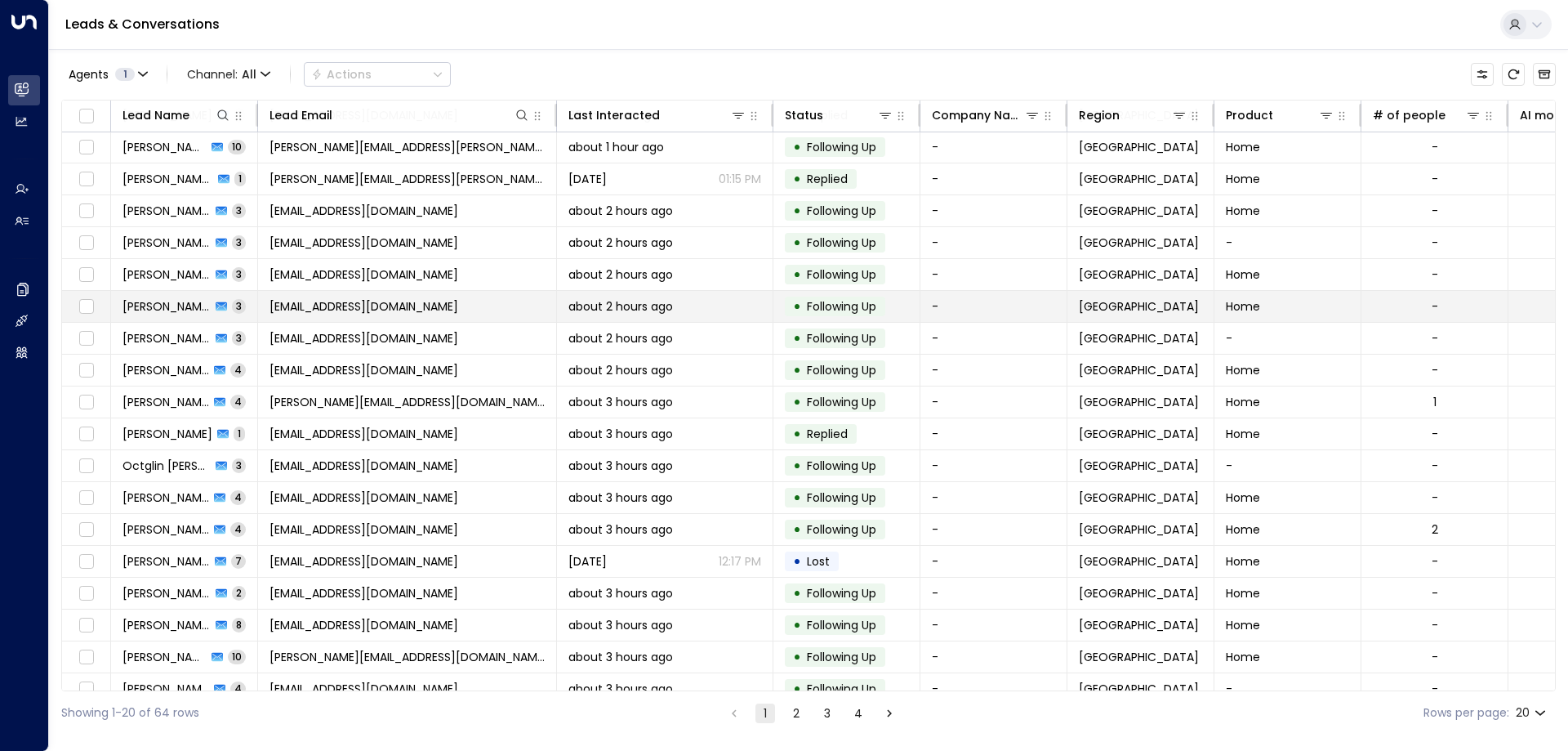
scroll to position [84, 0]
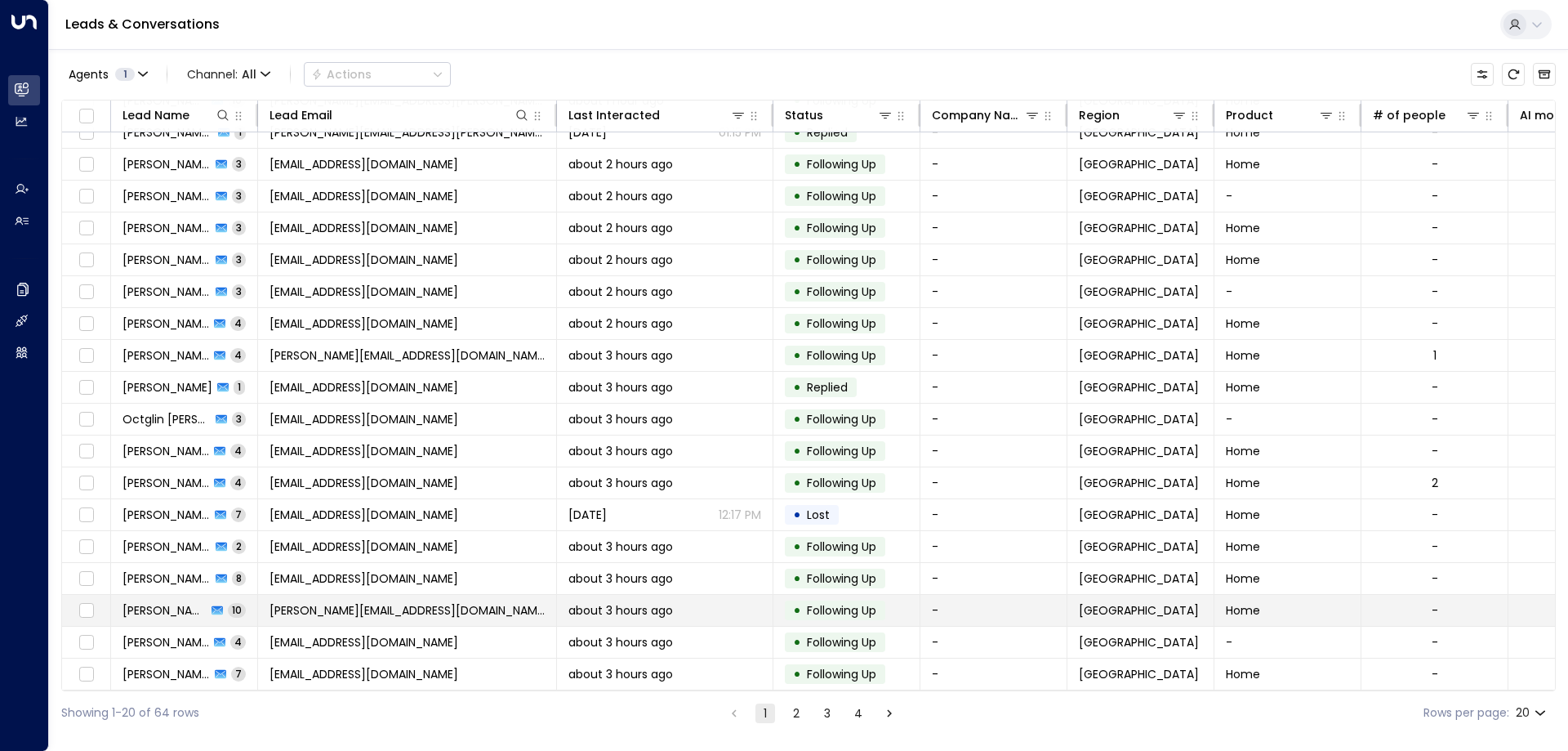
click at [420, 619] on td "[PERSON_NAME][EMAIL_ADDRESS][DOMAIN_NAME]" at bounding box center [407, 611] width 299 height 31
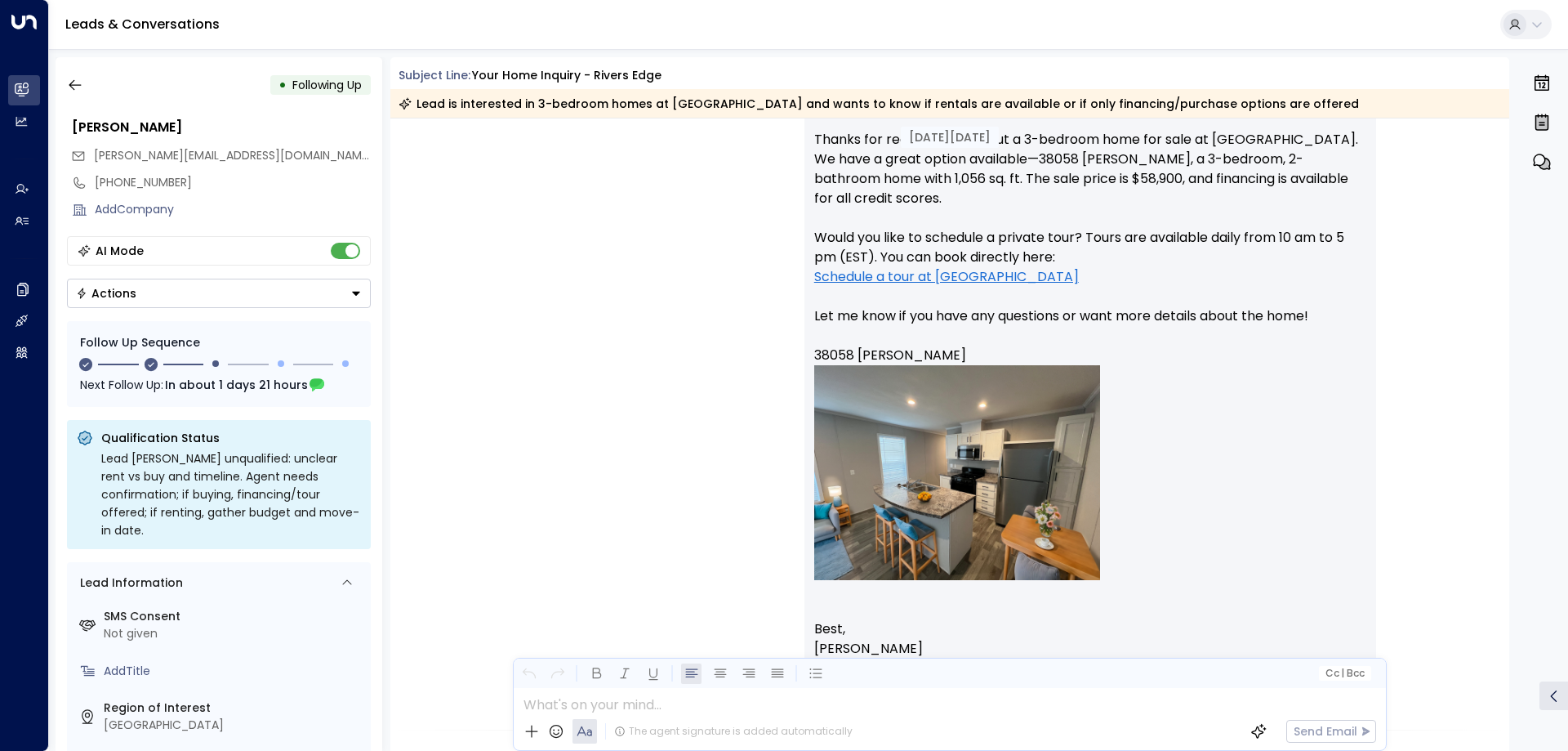
scroll to position [1063, 0]
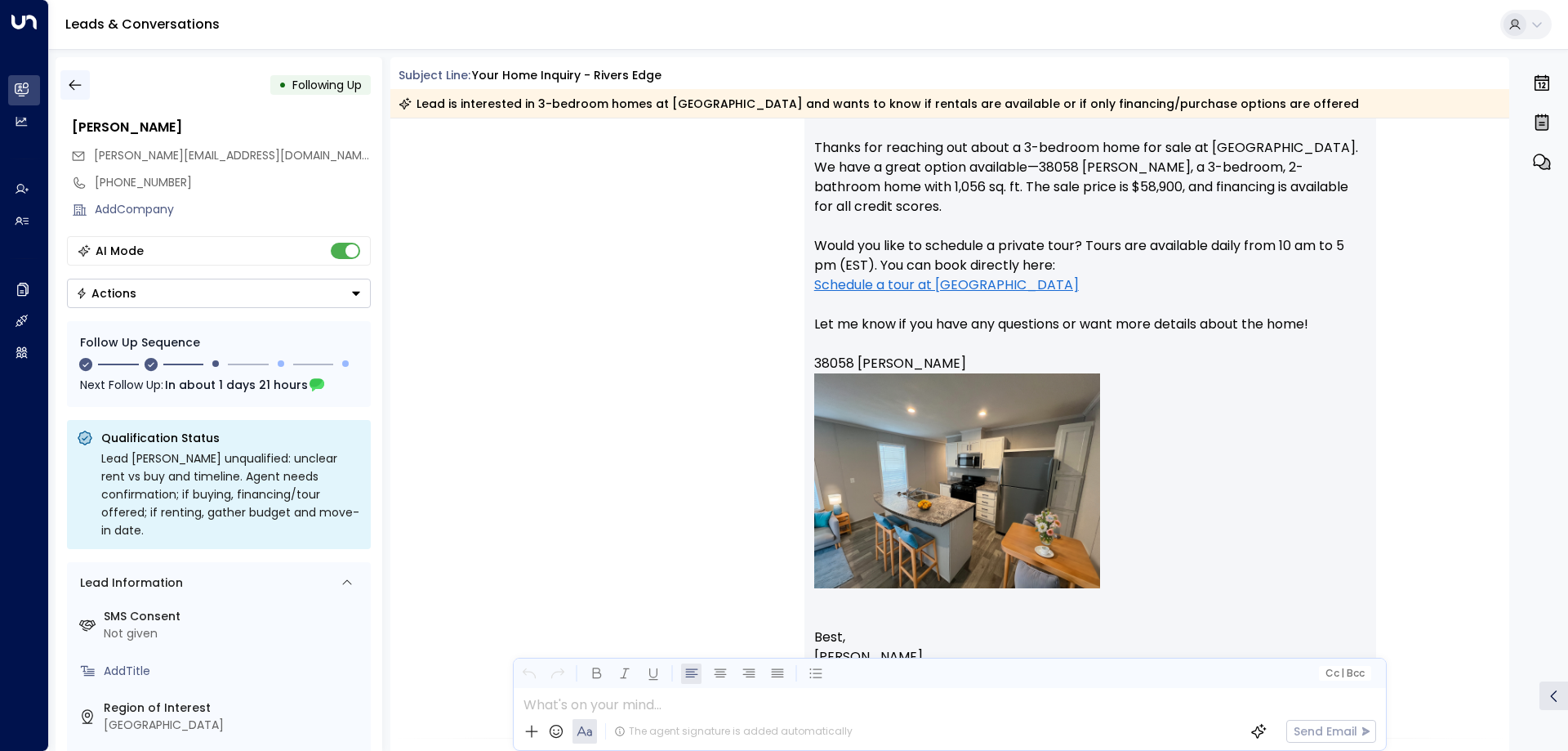
click at [74, 80] on icon "button" at bounding box center [75, 85] width 16 height 16
